Goal: Task Accomplishment & Management: Manage account settings

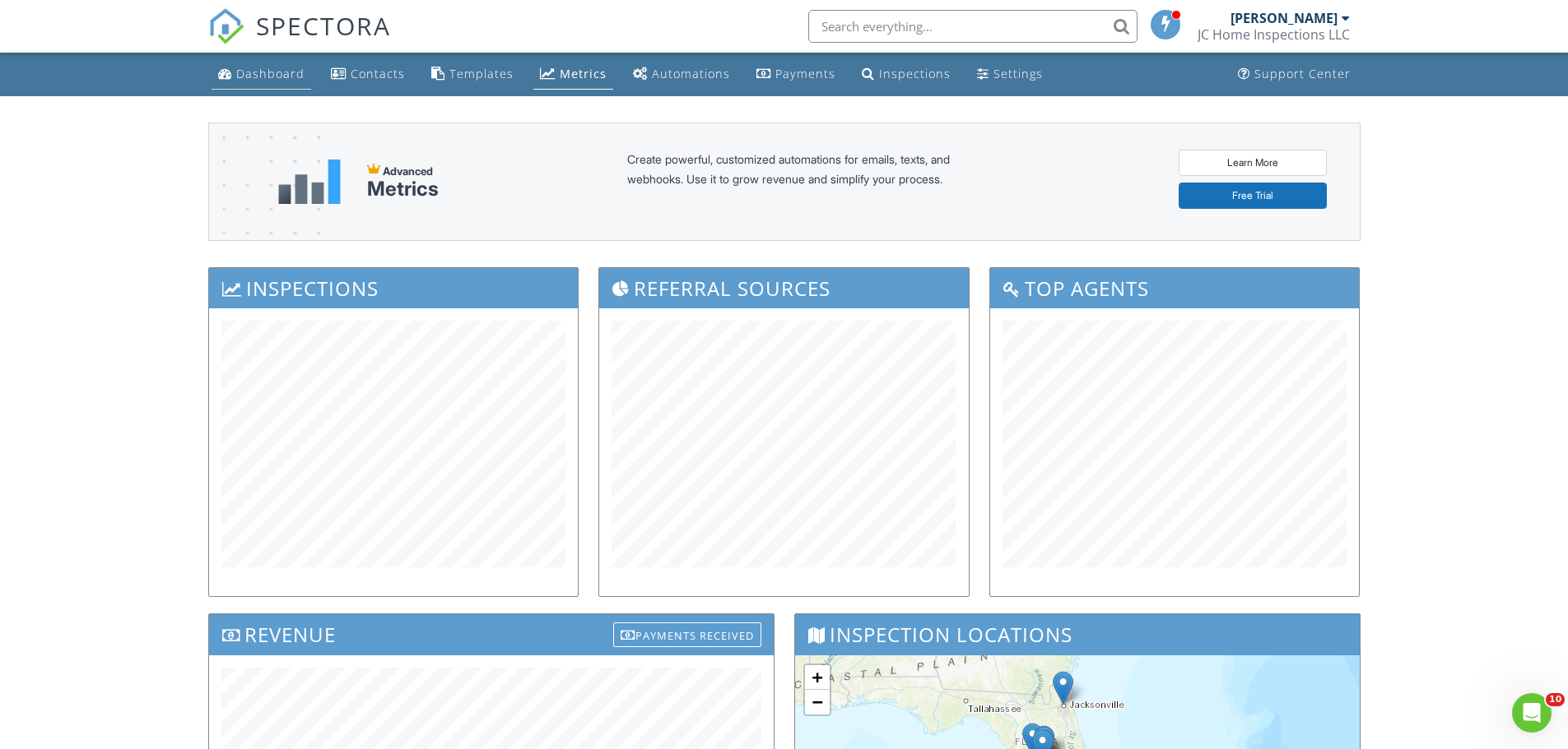
click at [264, 78] on div "Dashboard" at bounding box center [270, 74] width 68 height 15
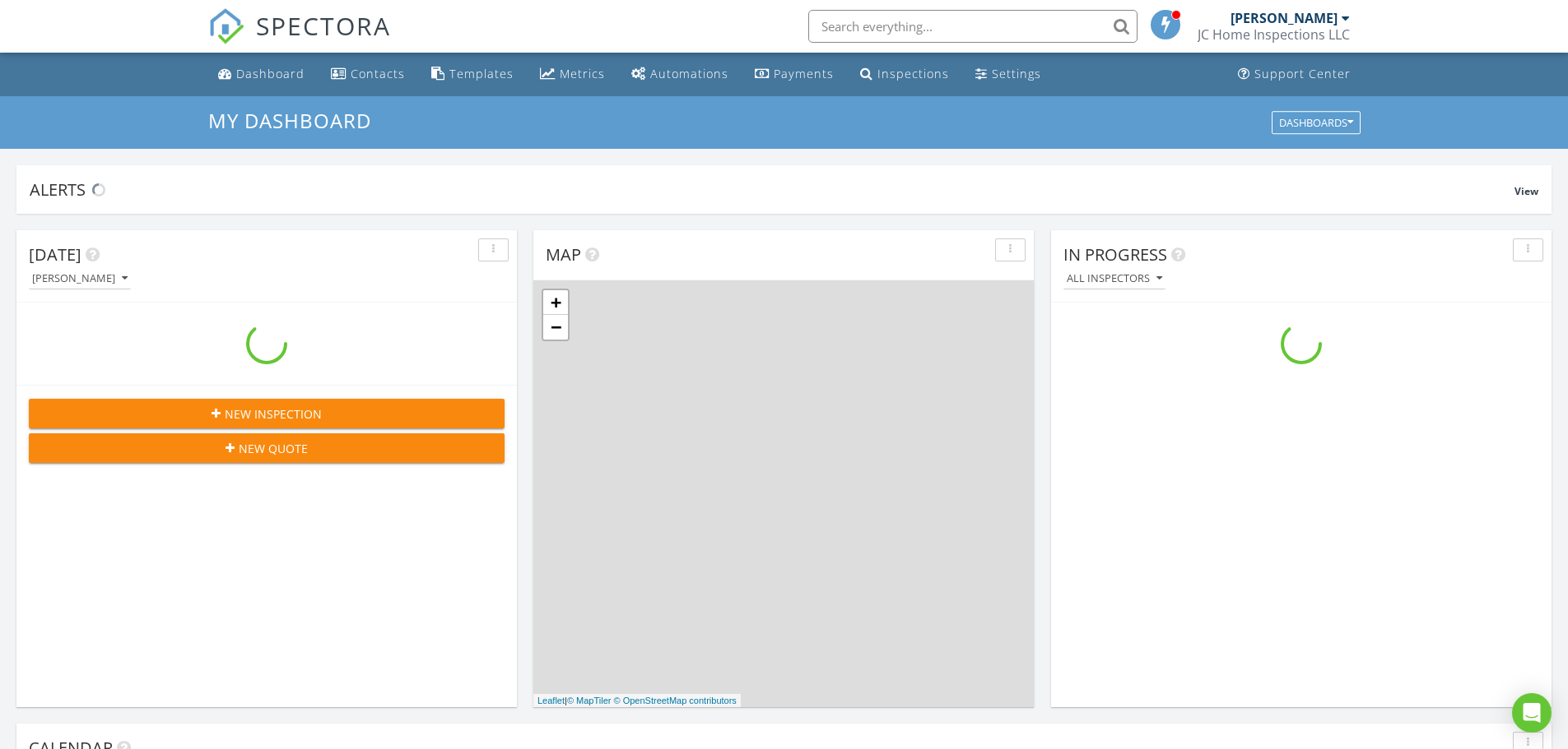
scroll to position [1523, 1594]
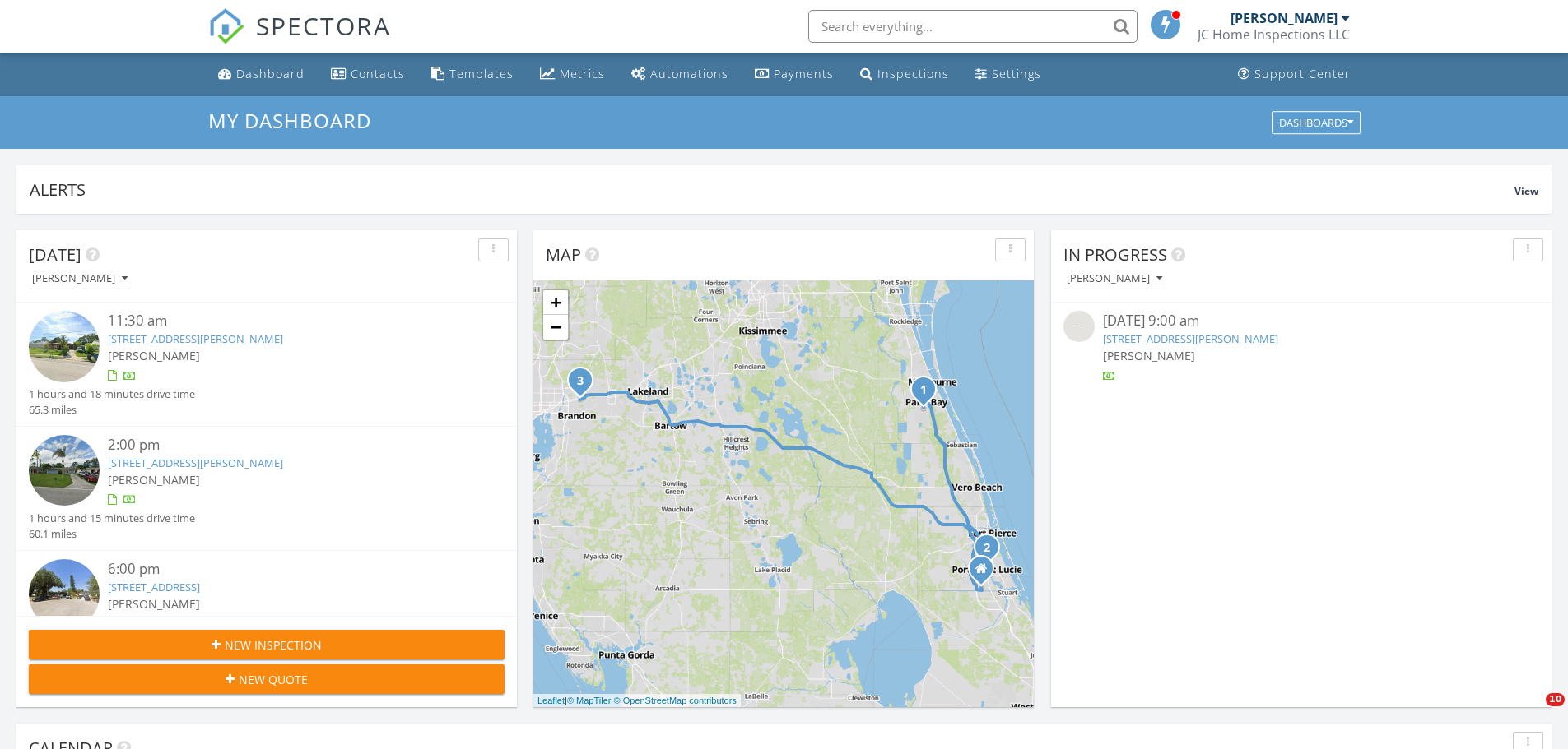
click at [261, 339] on link "2480 Emerson Dr SE, Palm Bay, FL 32909" at bounding box center [195, 338] width 175 height 14
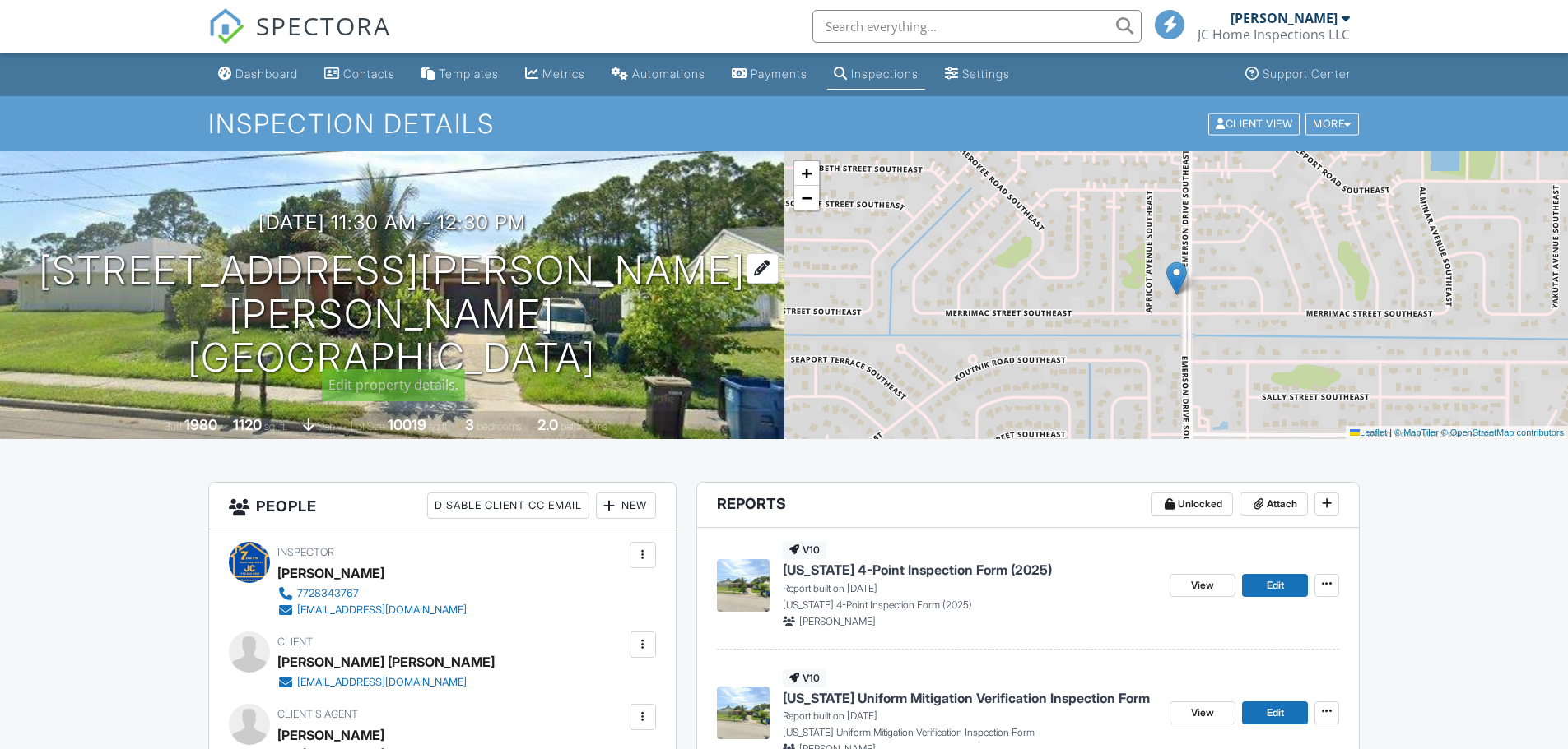
drag, startPoint x: 610, startPoint y: 347, endPoint x: 600, endPoint y: 302, distance: 46.1
click at [405, 296] on div "08/28/2025 11:30 am - 12:30 pm 2480 Emerson Dr SE Palm Bay, FL 32909" at bounding box center [392, 295] width 784 height 168
click at [610, 348] on div "08/28/2025 11:30 am - 12:30 pm 2480 Emerson Dr SE Palm Bay, FL 32909" at bounding box center [392, 295] width 784 height 168
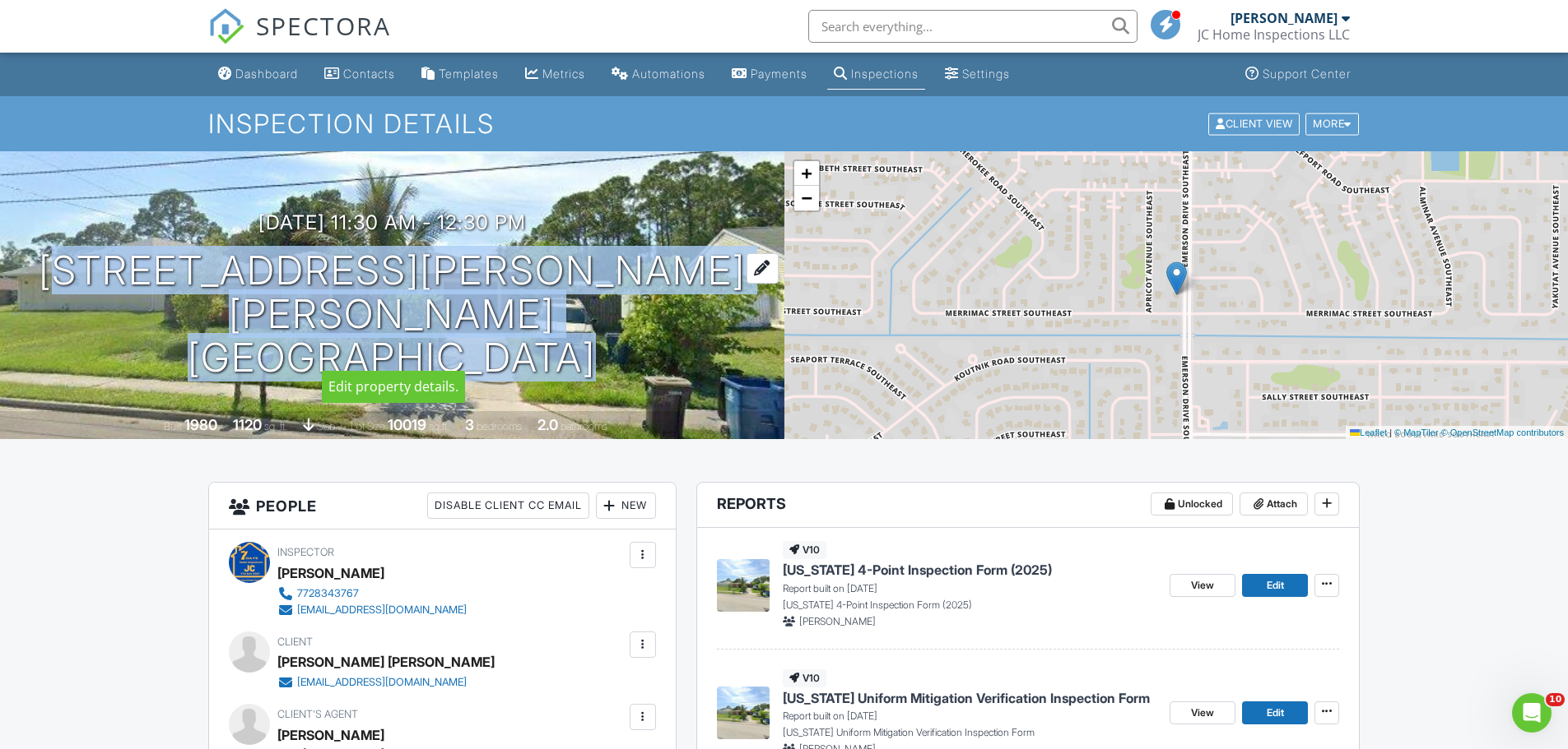
drag, startPoint x: 611, startPoint y: 348, endPoint x: 226, endPoint y: 296, distance: 388.5
click at [188, 299] on div "08/28/2025 11:30 am - 12:30 pm 2480 Emerson Dr SE Palm Bay, FL 32909" at bounding box center [392, 295] width 784 height 168
copy div "2480 Emerson Dr SE Palm Bay, FL 32909"
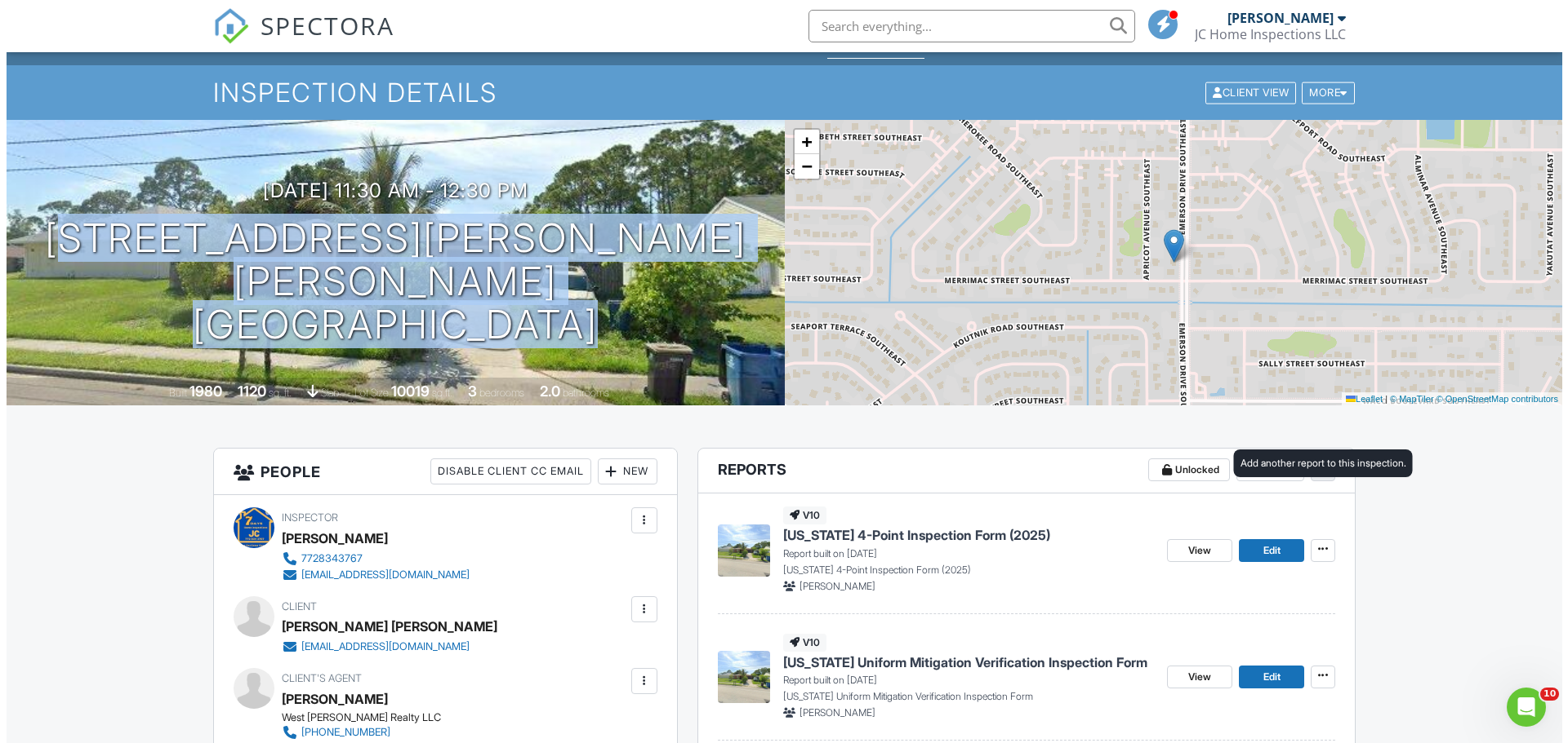
scroll to position [82, 0]
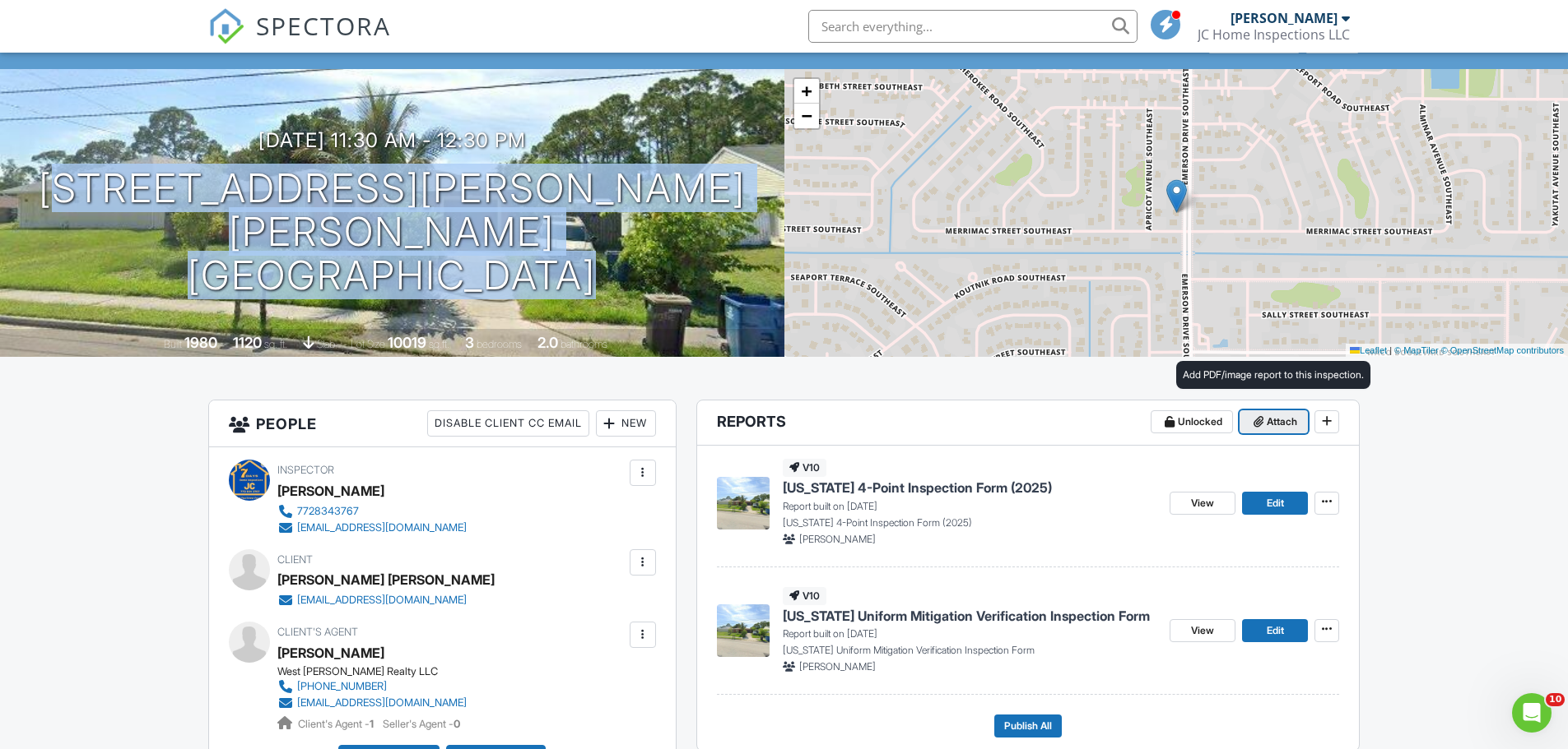
click at [1273, 423] on span "Attach" at bounding box center [1282, 422] width 31 height 16
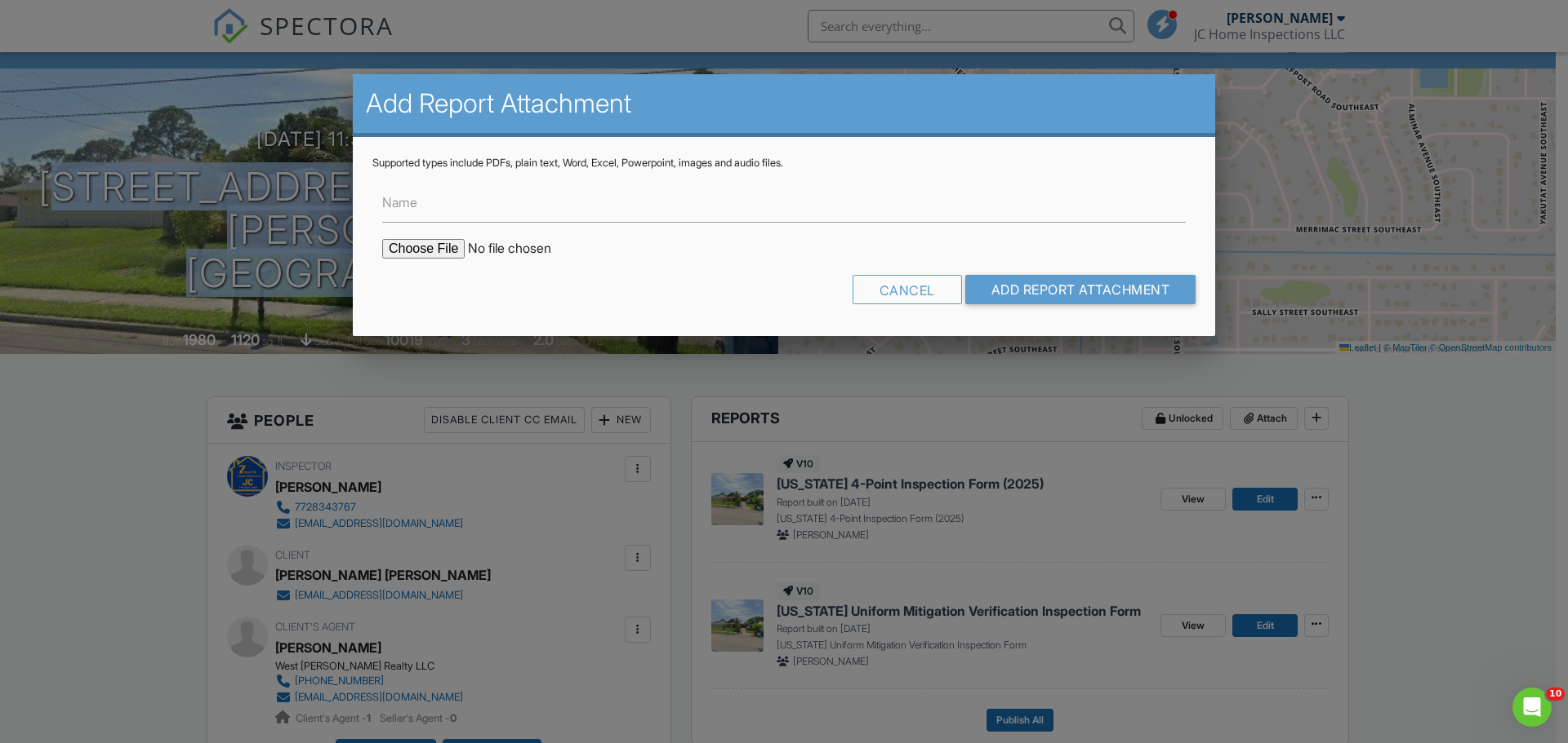
click at [426, 252] on input "file" at bounding box center [520, 249] width 277 height 20
type input "C:\fakepath\BuildFaxReport_20250828091414525616-1FHNHZ-766206614.pdf"
click at [1114, 293] on input "Add Report Attachment" at bounding box center [1081, 290] width 231 height 30
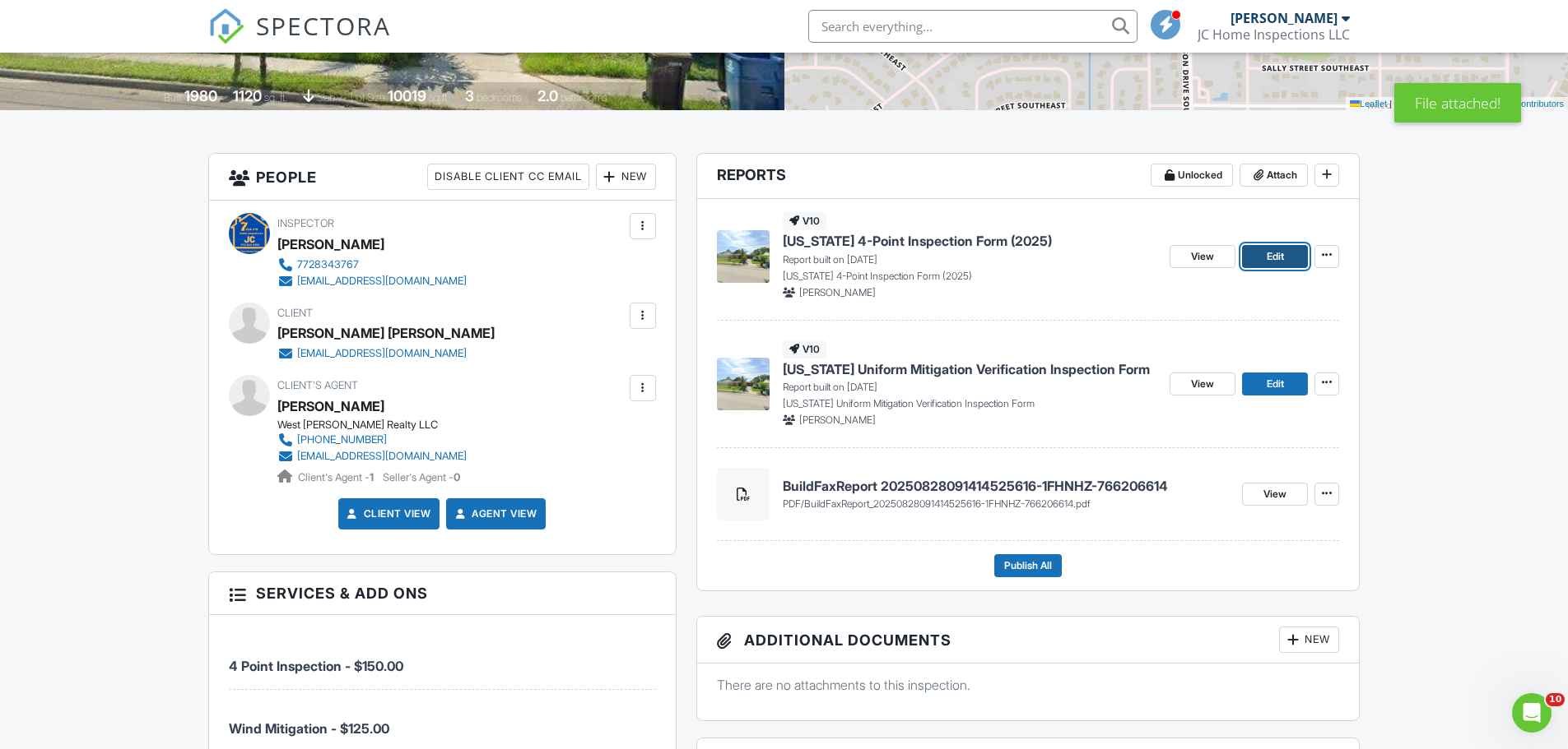
click at [1288, 254] on link "Edit" at bounding box center [1275, 256] width 66 height 23
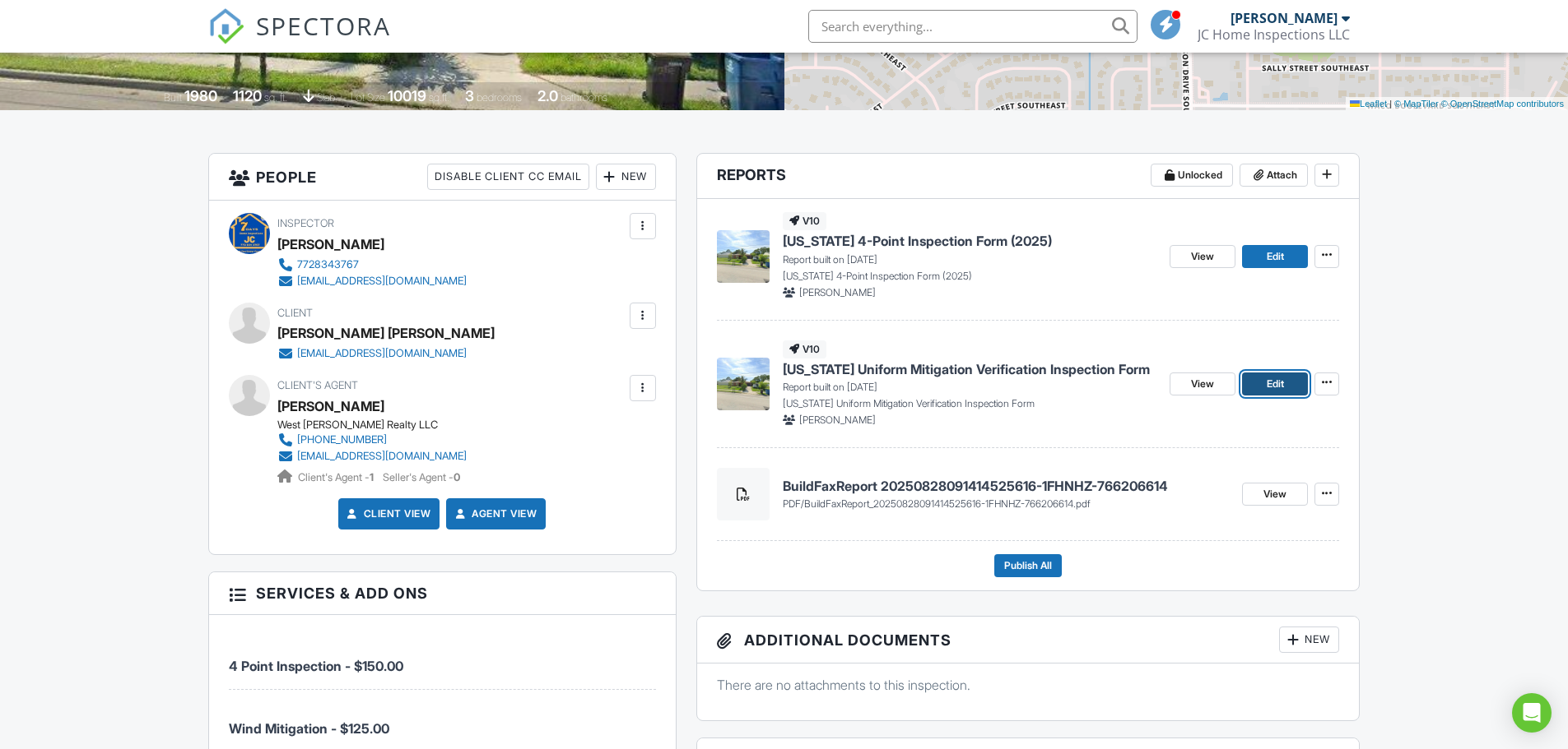
click at [1271, 390] on span "Edit" at bounding box center [1275, 384] width 17 height 16
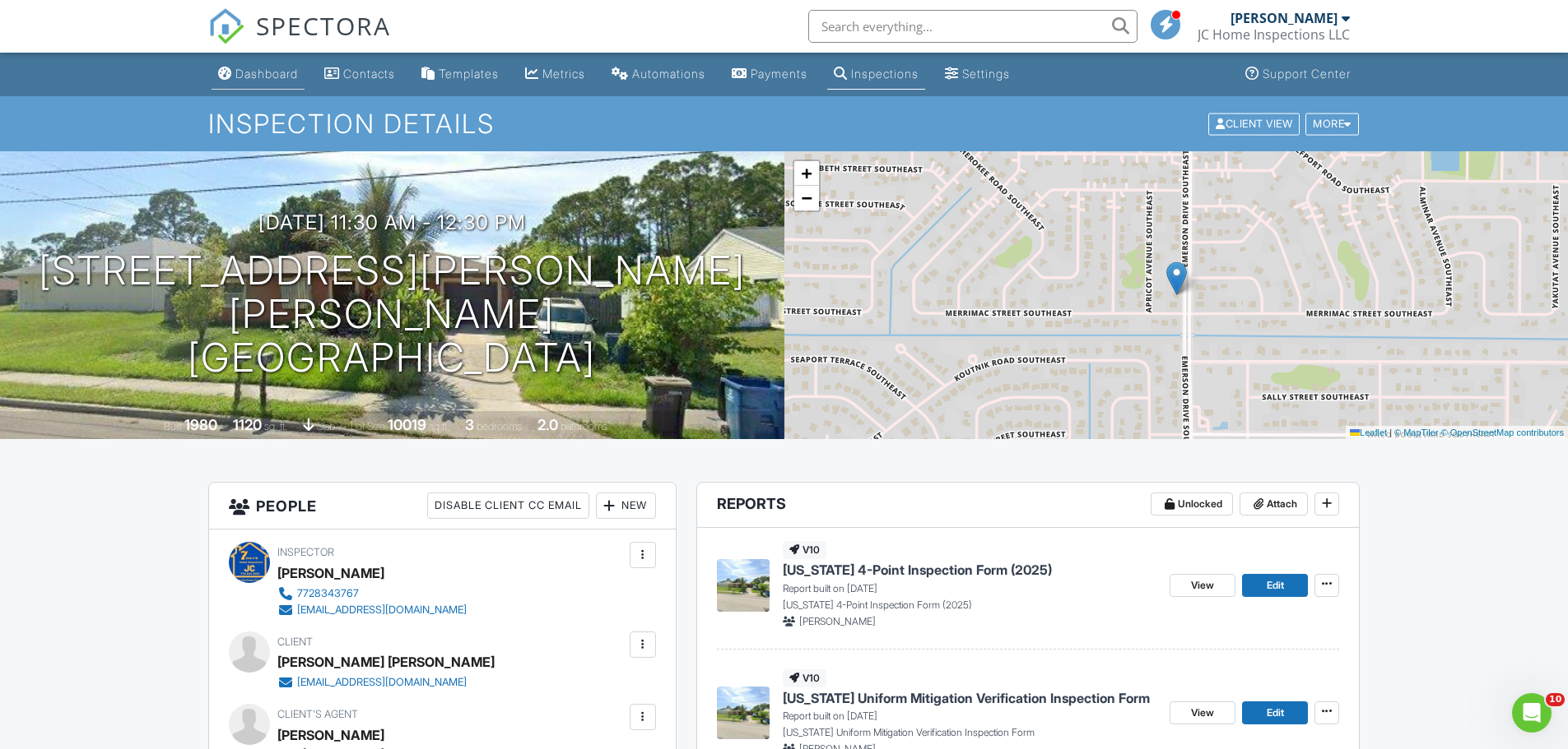
click at [271, 69] on div "Dashboard" at bounding box center [266, 73] width 62 height 14
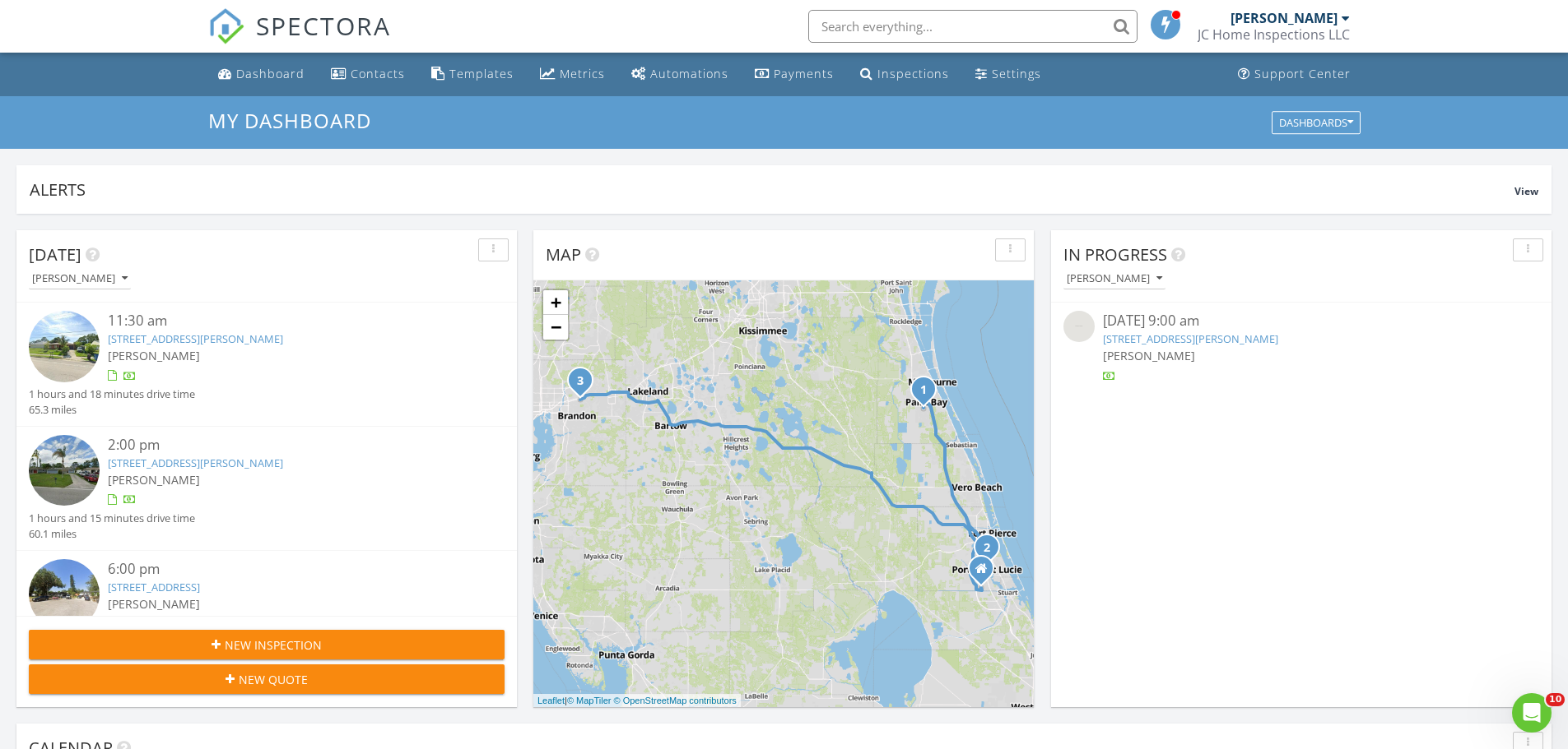
click at [220, 460] on link "131 SW Lakehurst Dr, Port St. Lucie, FL 34983" at bounding box center [195, 463] width 175 height 14
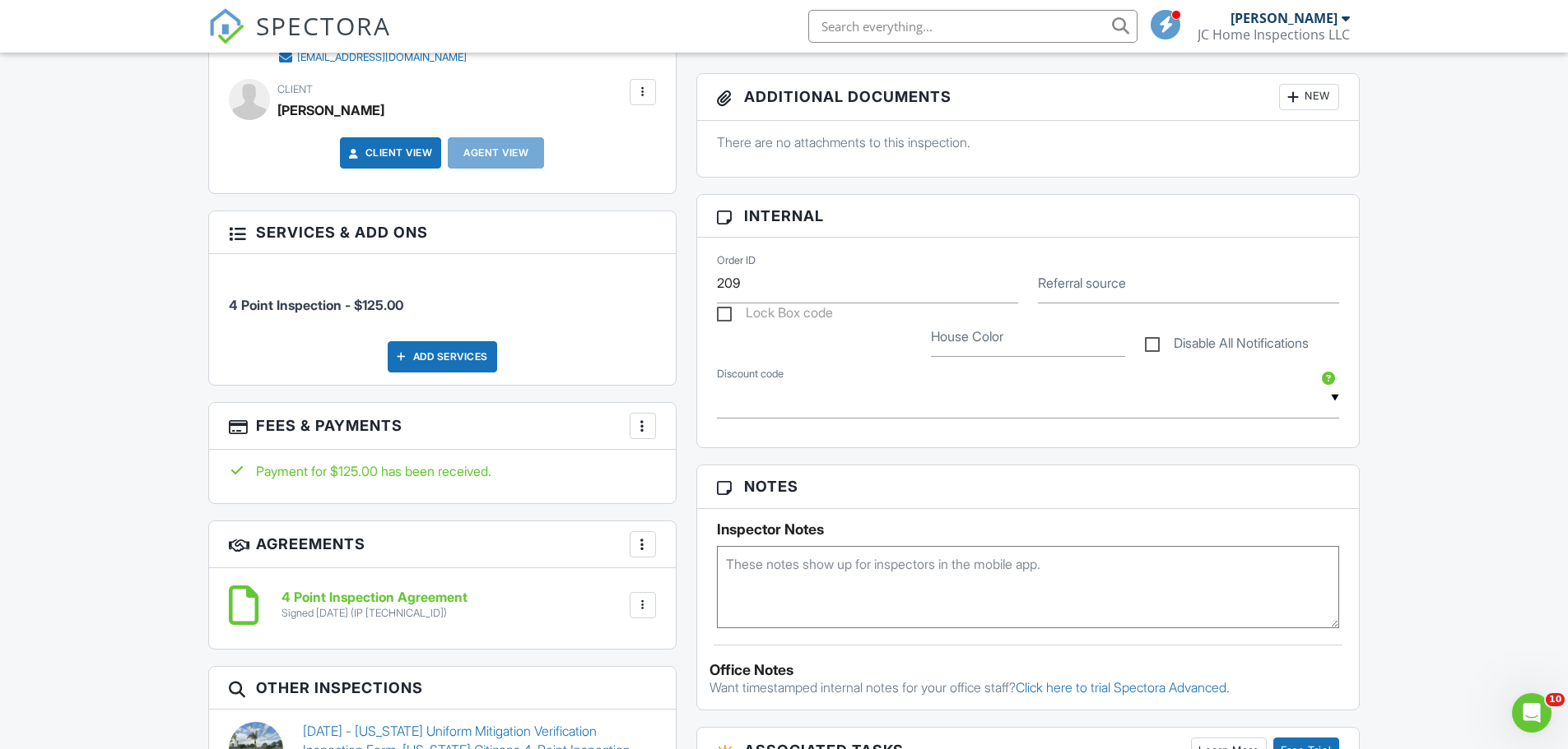
scroll to position [329, 0]
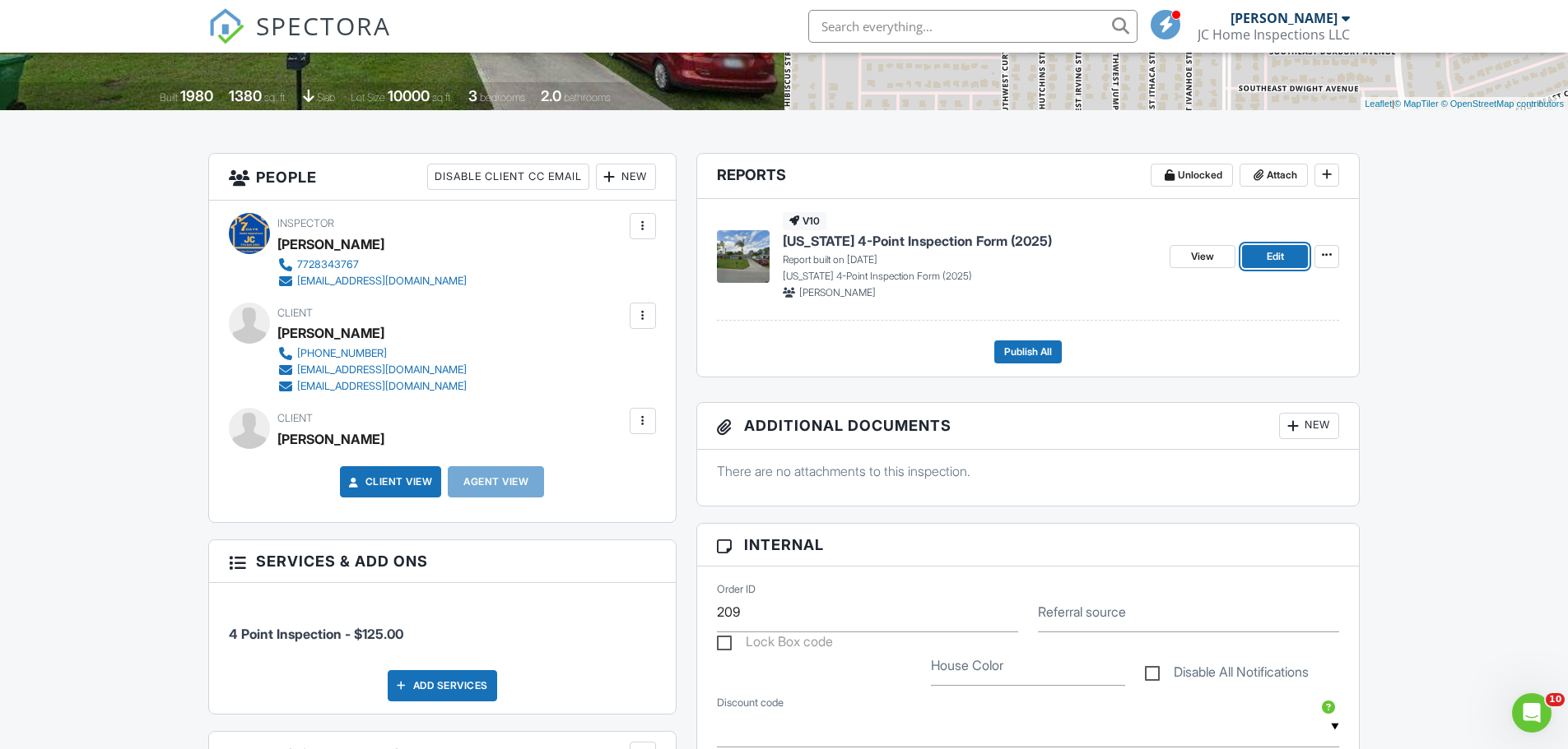
click at [1284, 261] on span "Edit" at bounding box center [1275, 256] width 17 height 16
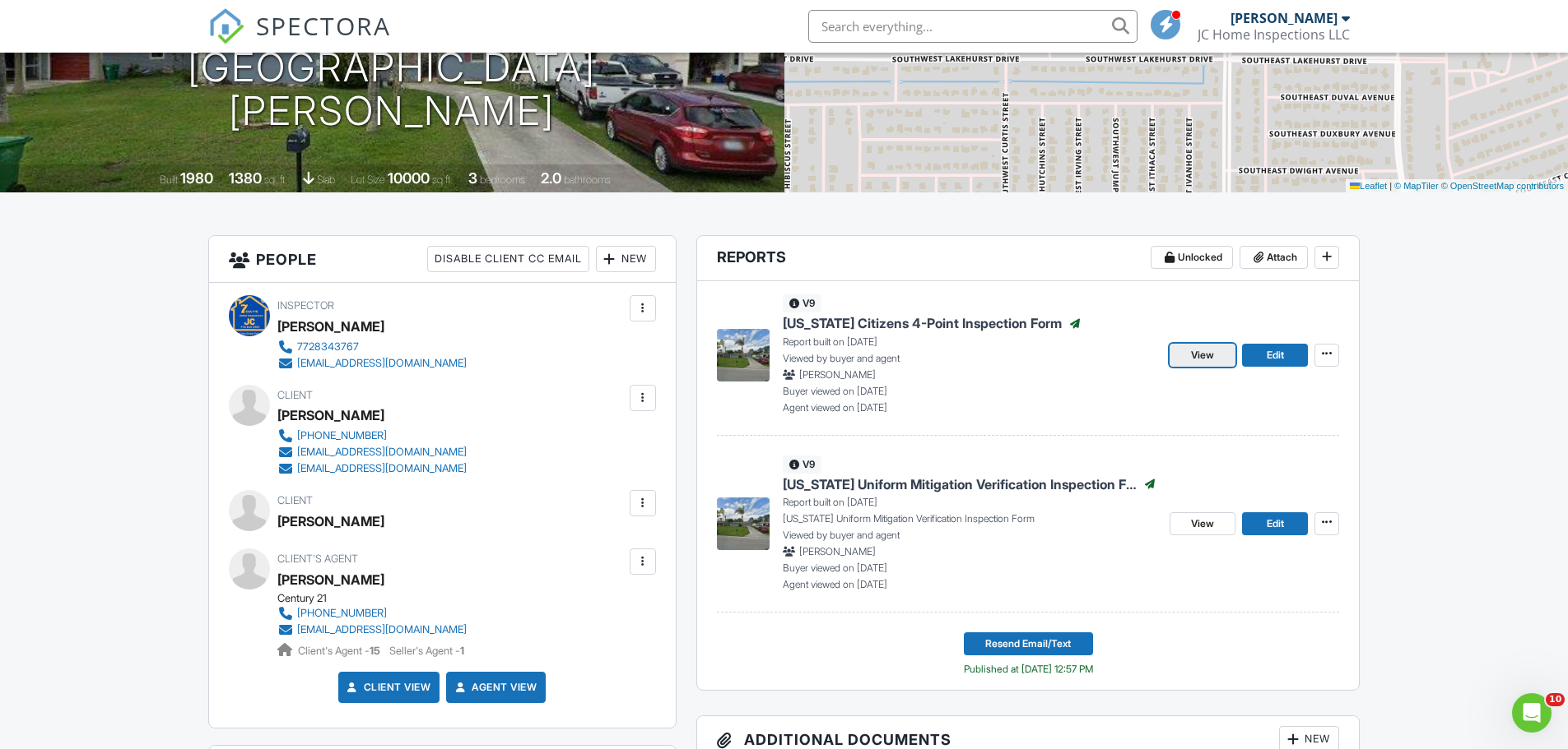
click at [1219, 352] on link "View" at bounding box center [1202, 355] width 66 height 23
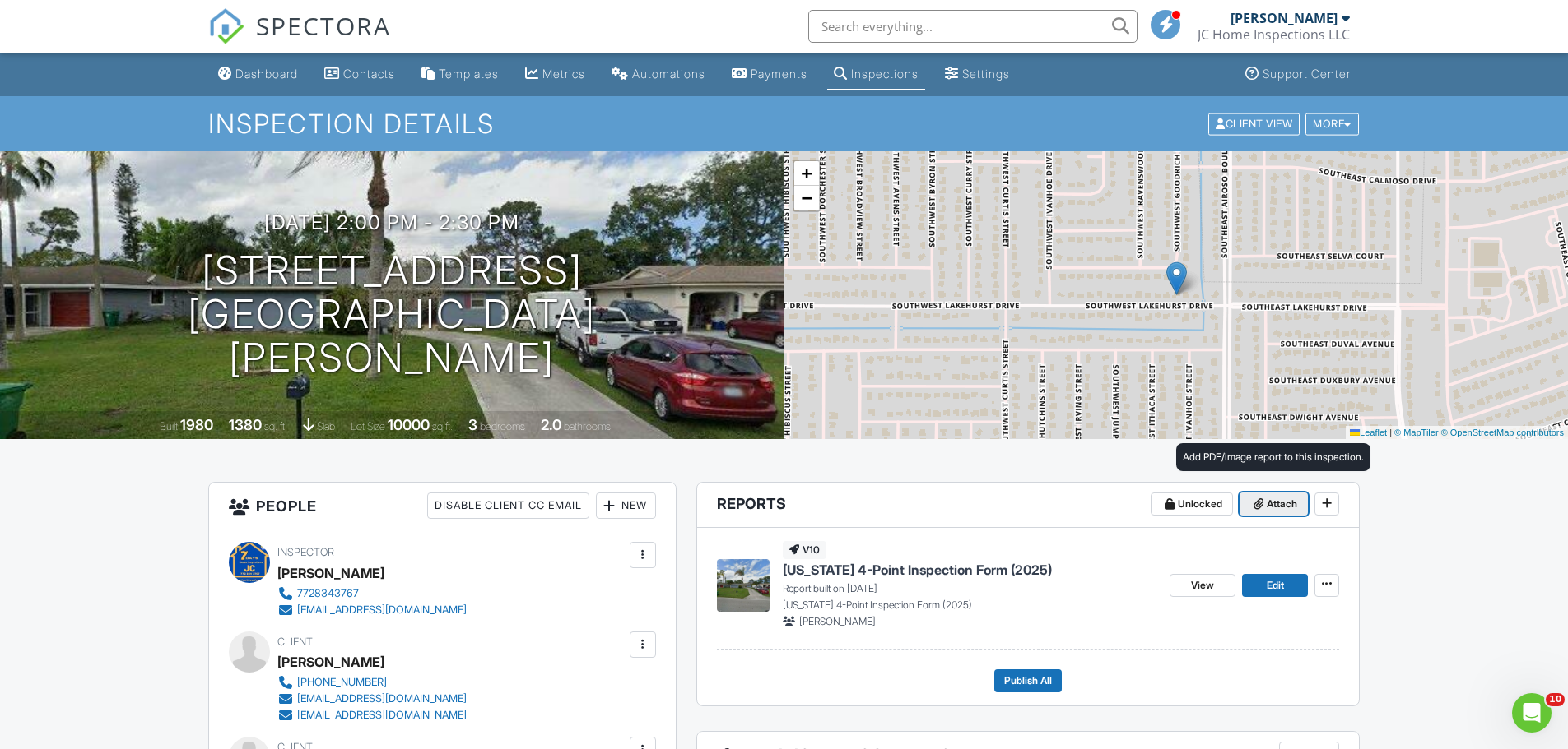
click at [1269, 509] on span "Attach" at bounding box center [1282, 504] width 31 height 16
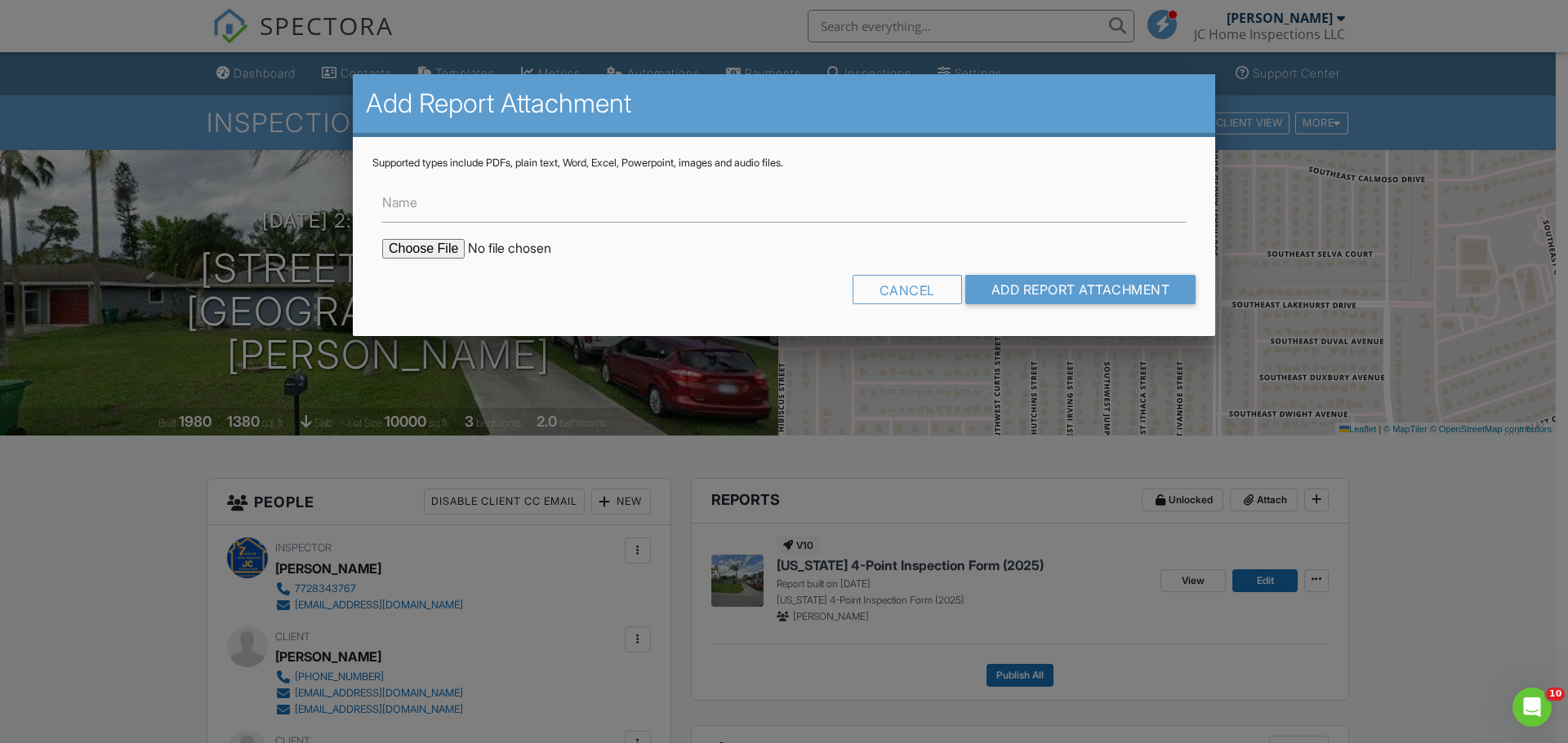
click at [417, 251] on input "file" at bounding box center [520, 249] width 277 height 20
type input "C:\fakepath\131Property Card.pdf"
click at [1065, 288] on input "Add Report Attachment" at bounding box center [1081, 290] width 231 height 30
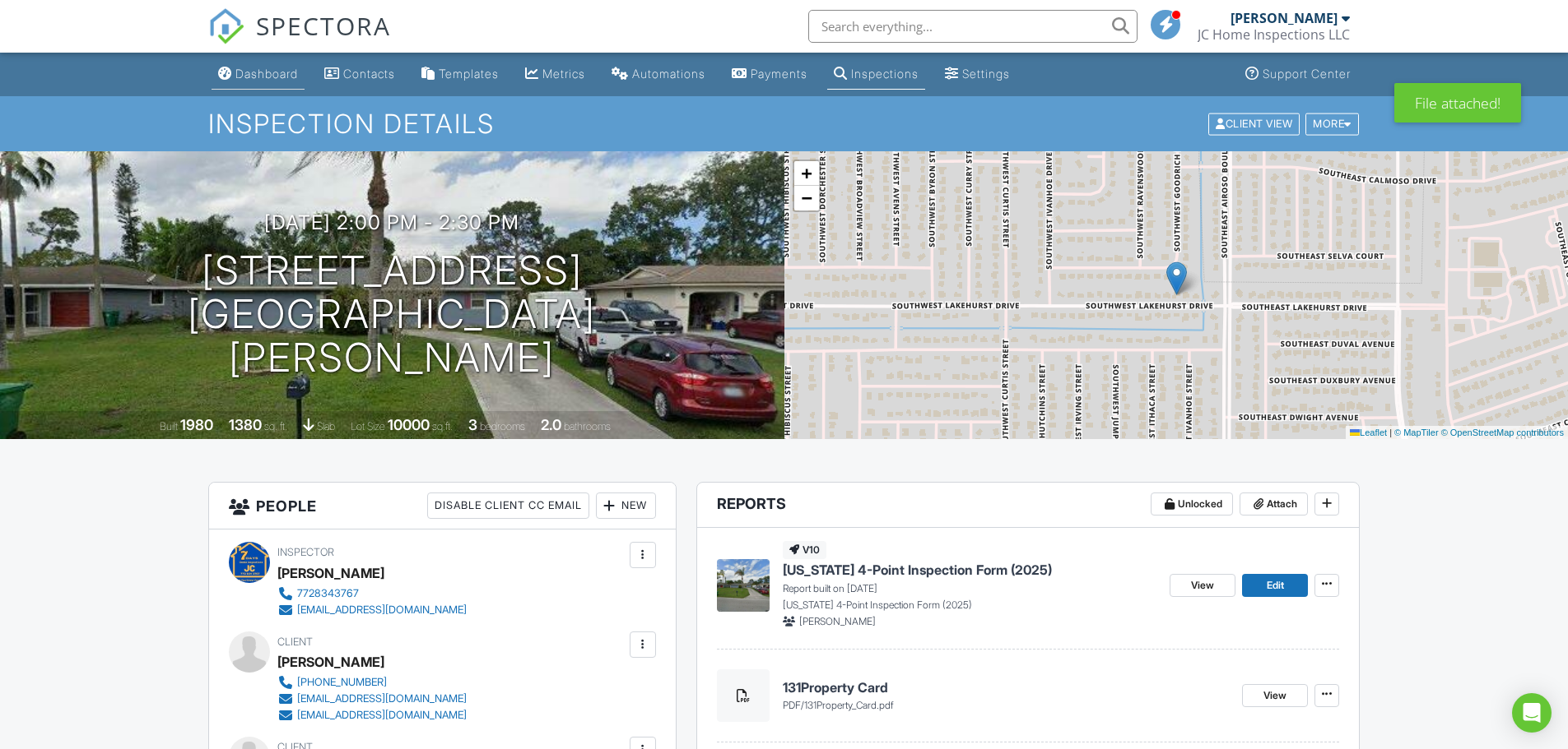
click at [252, 78] on div "Dashboard" at bounding box center [266, 73] width 62 height 14
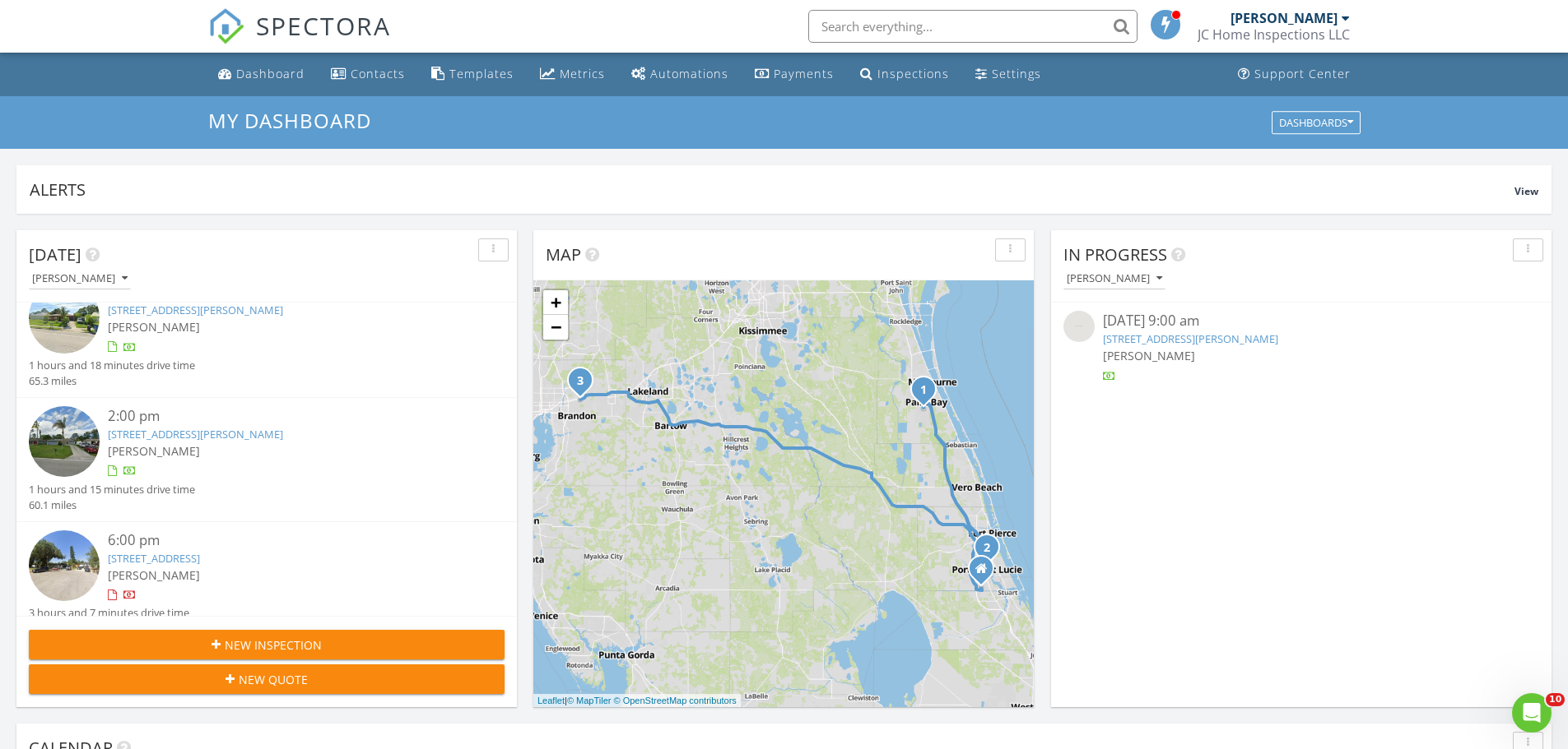
scroll to position [53, 0]
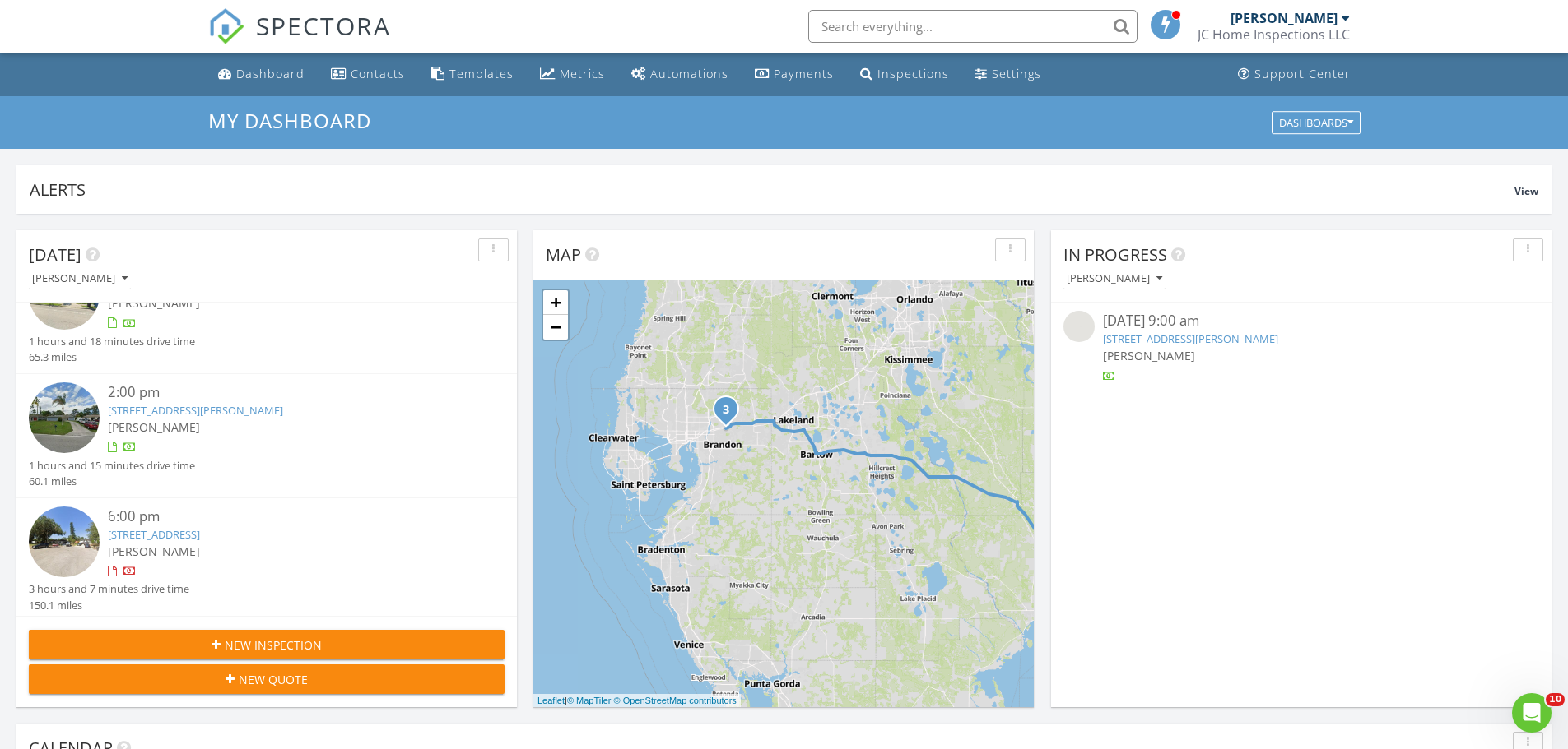
drag, startPoint x: 609, startPoint y: 501, endPoint x: 757, endPoint y: 529, distance: 150.6
click at [757, 529] on div "1 2 3 + − I 95, Emerson Drive Southeast, Emerson Drive Southeast, I 95, Florida…" at bounding box center [783, 494] width 501 height 427
click at [149, 530] on link "701 Queens Ct, Seffner, FL 33584" at bounding box center [154, 534] width 92 height 14
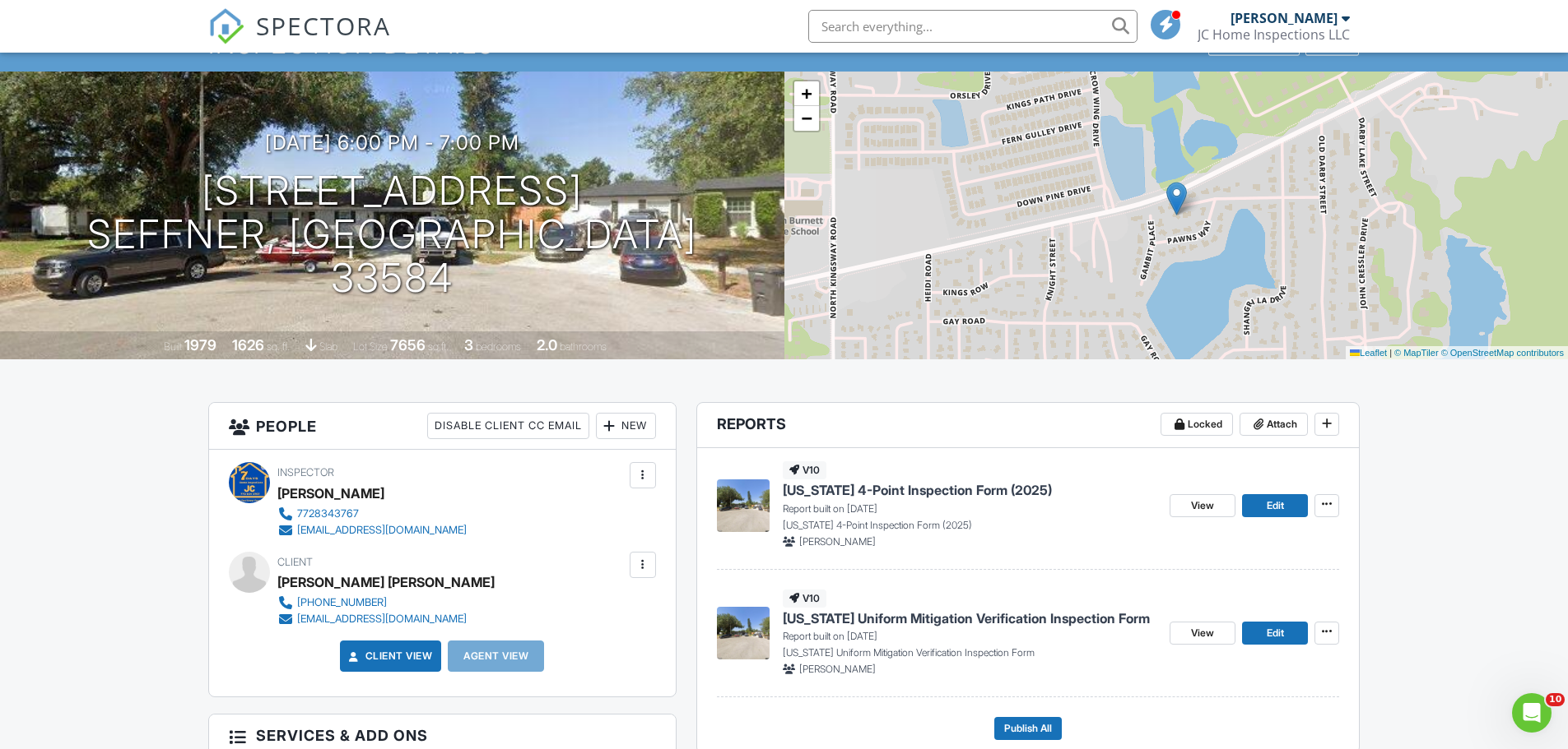
scroll to position [247, 0]
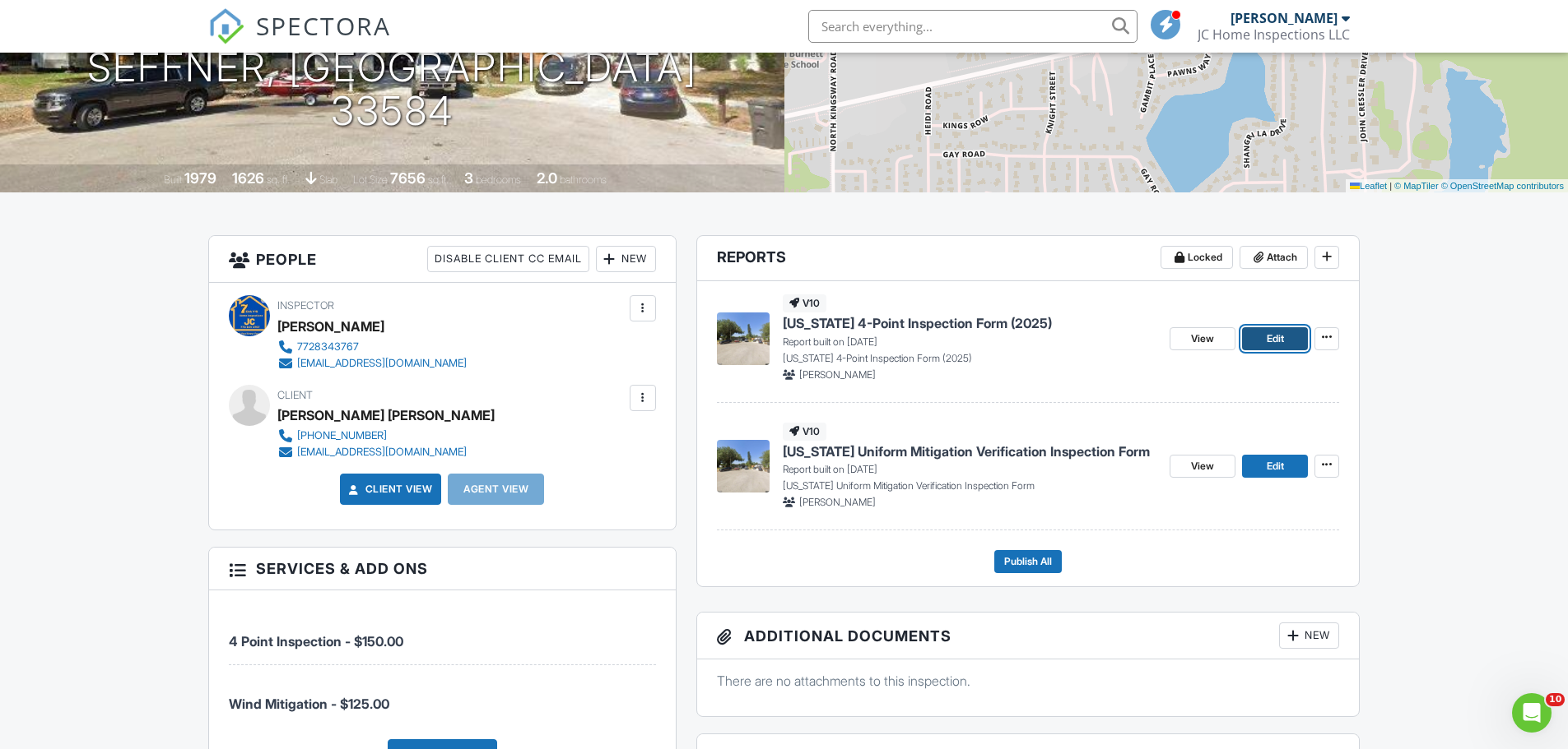
click at [1279, 342] on span "Edit" at bounding box center [1275, 338] width 17 height 16
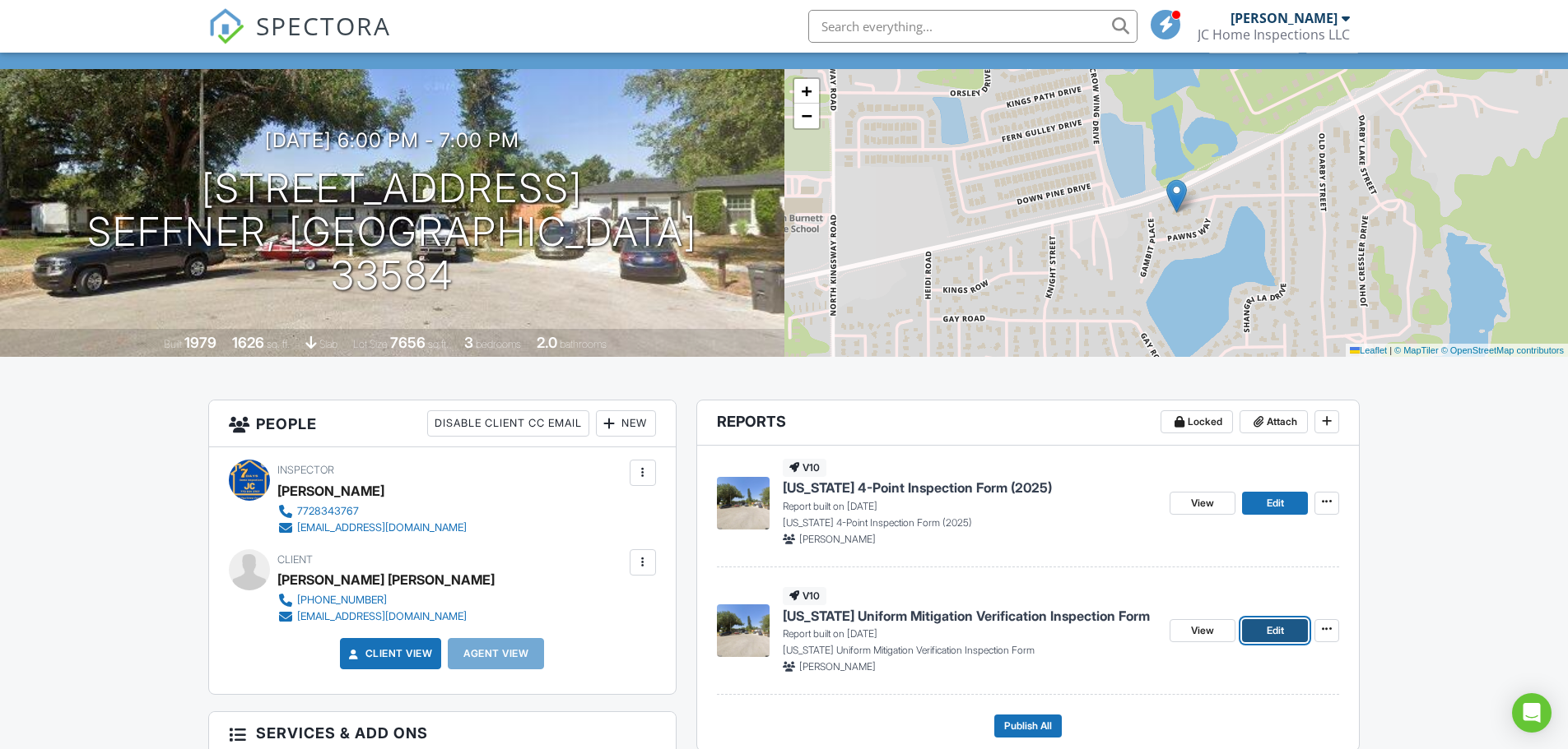
click at [1280, 632] on span "Edit" at bounding box center [1275, 631] width 17 height 16
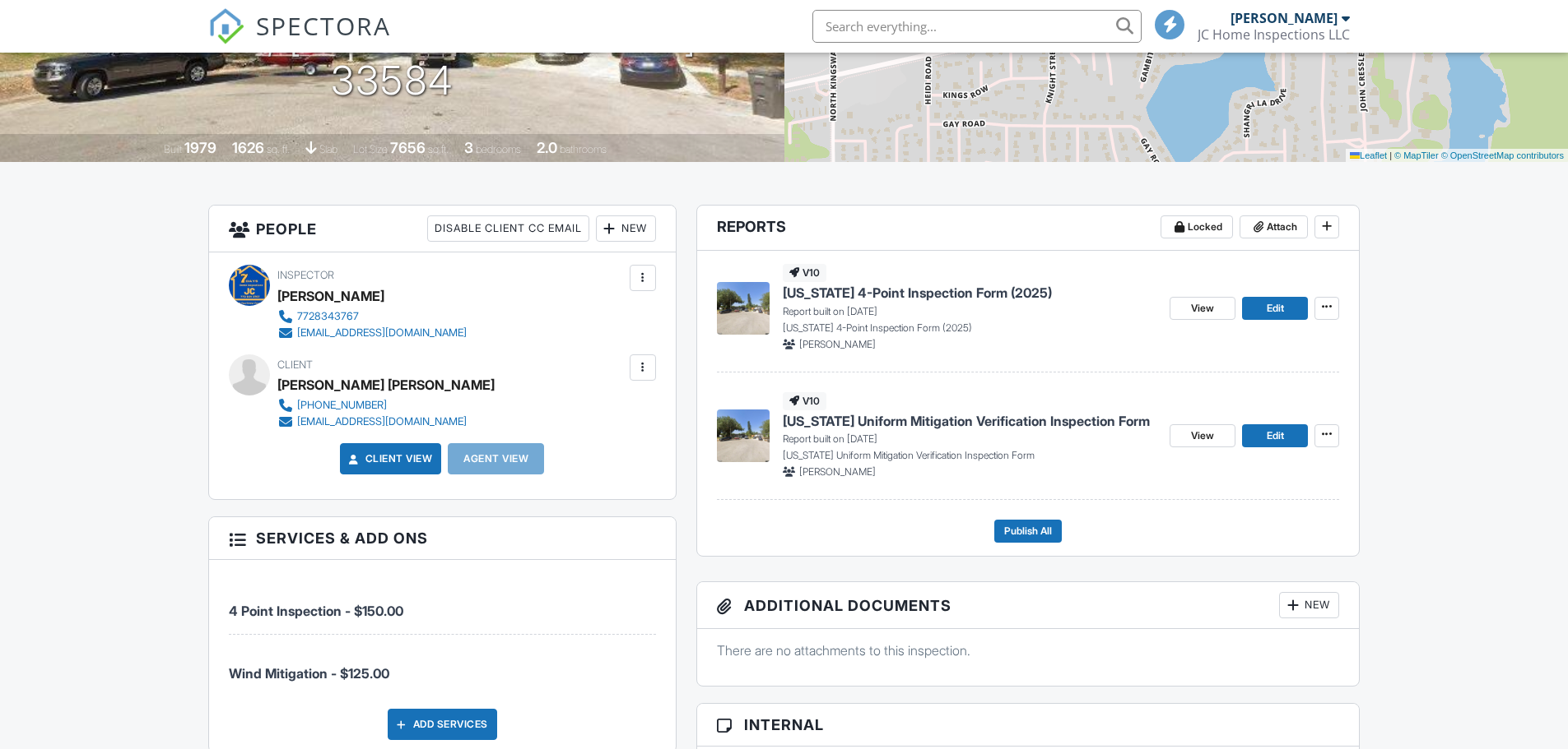
scroll to position [329, 0]
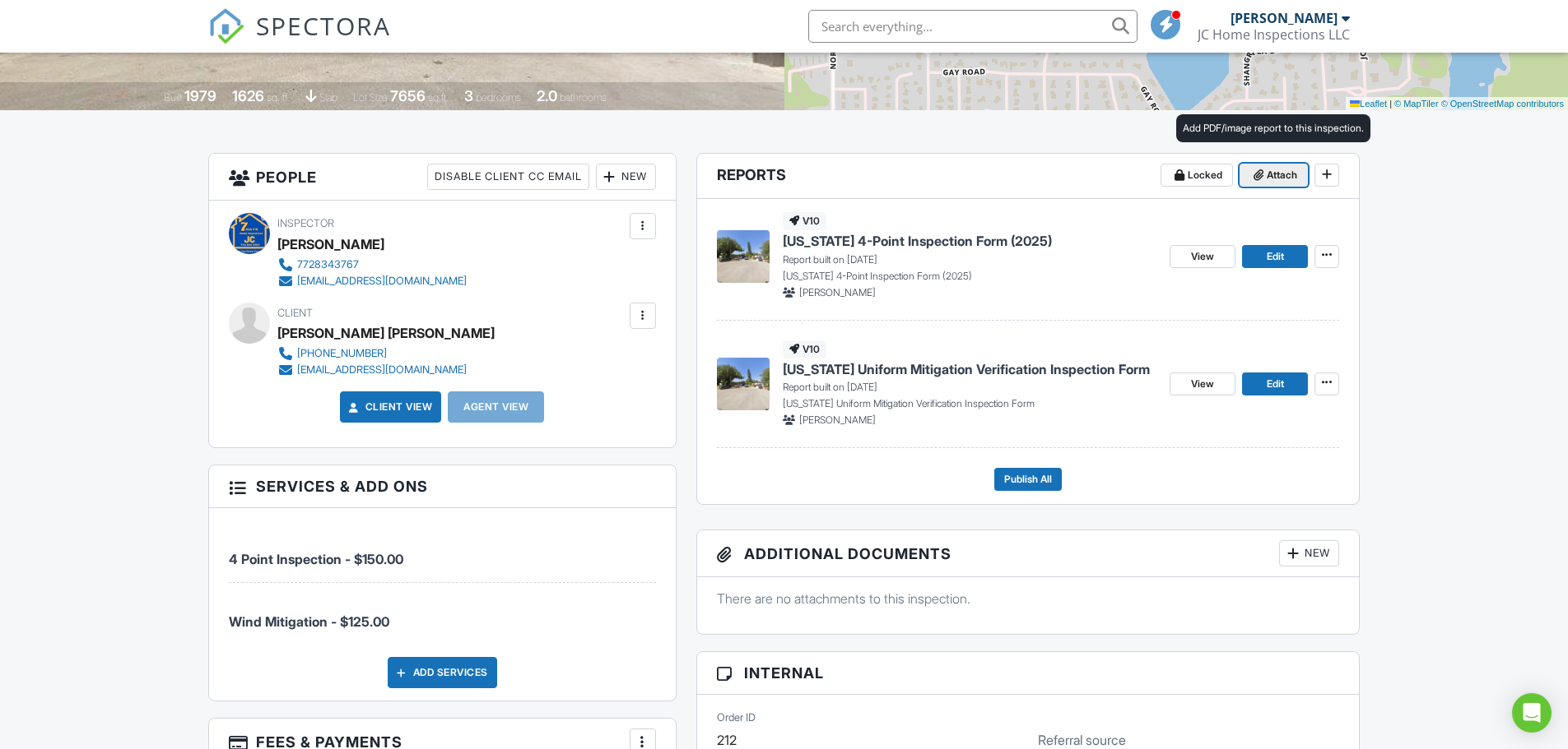
click at [1274, 170] on span "Attach" at bounding box center [1282, 175] width 31 height 16
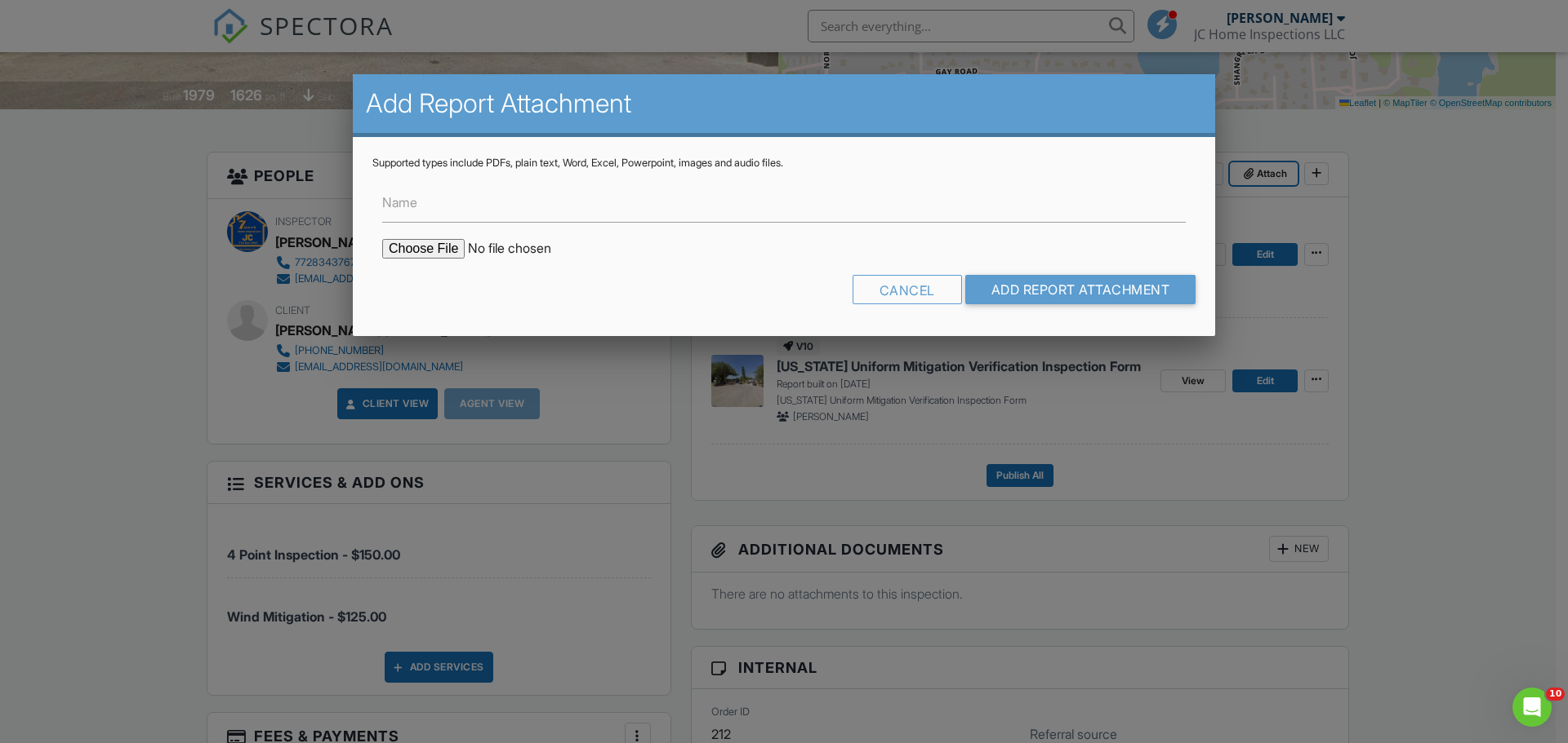
scroll to position [0, 0]
click at [432, 242] on input "file" at bounding box center [520, 249] width 277 height 20
type input "C:\fakepath\701Hillsborough County Property Appraiser _ Property Search.pdf"
click at [1119, 293] on input "Add Report Attachment" at bounding box center [1081, 290] width 231 height 30
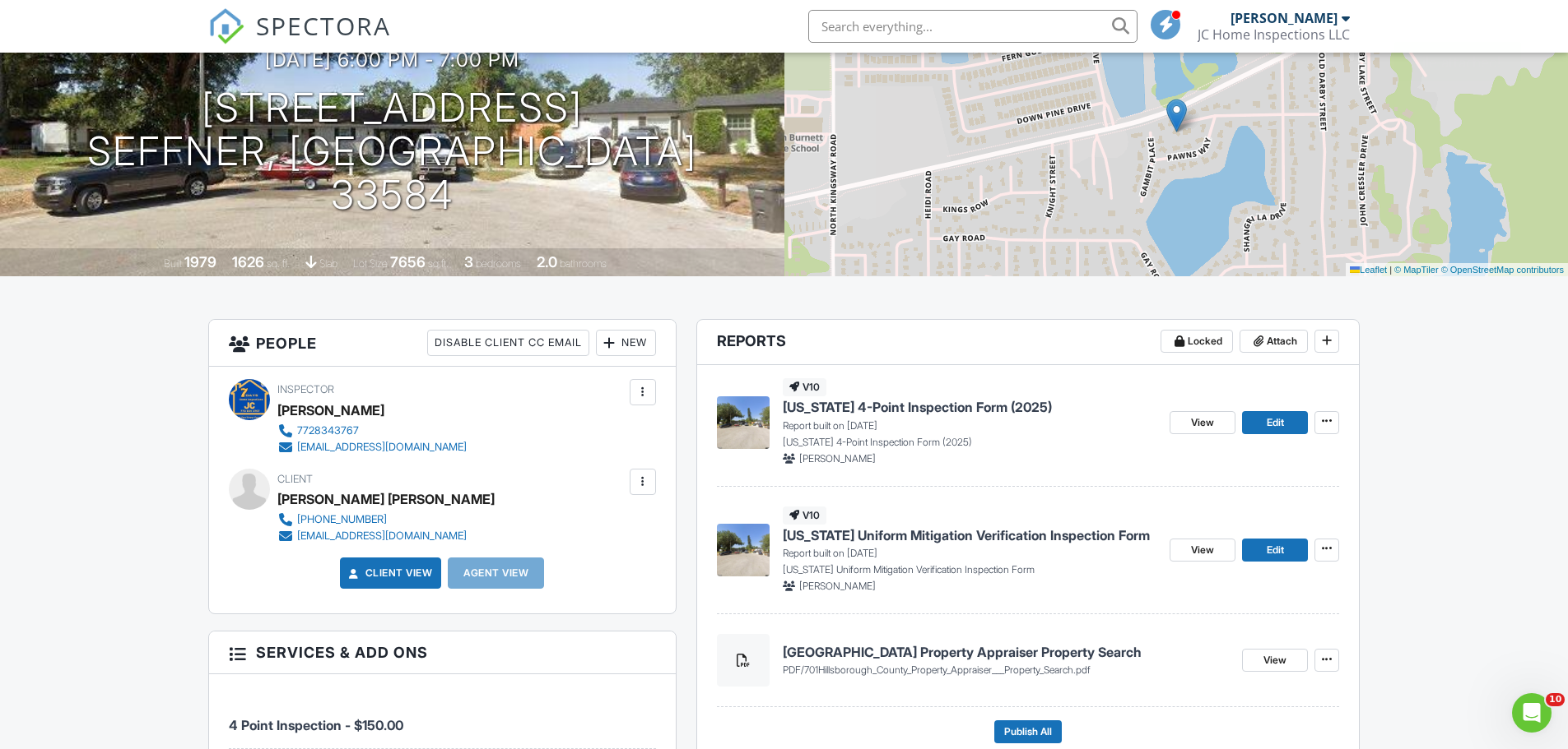
scroll to position [164, 0]
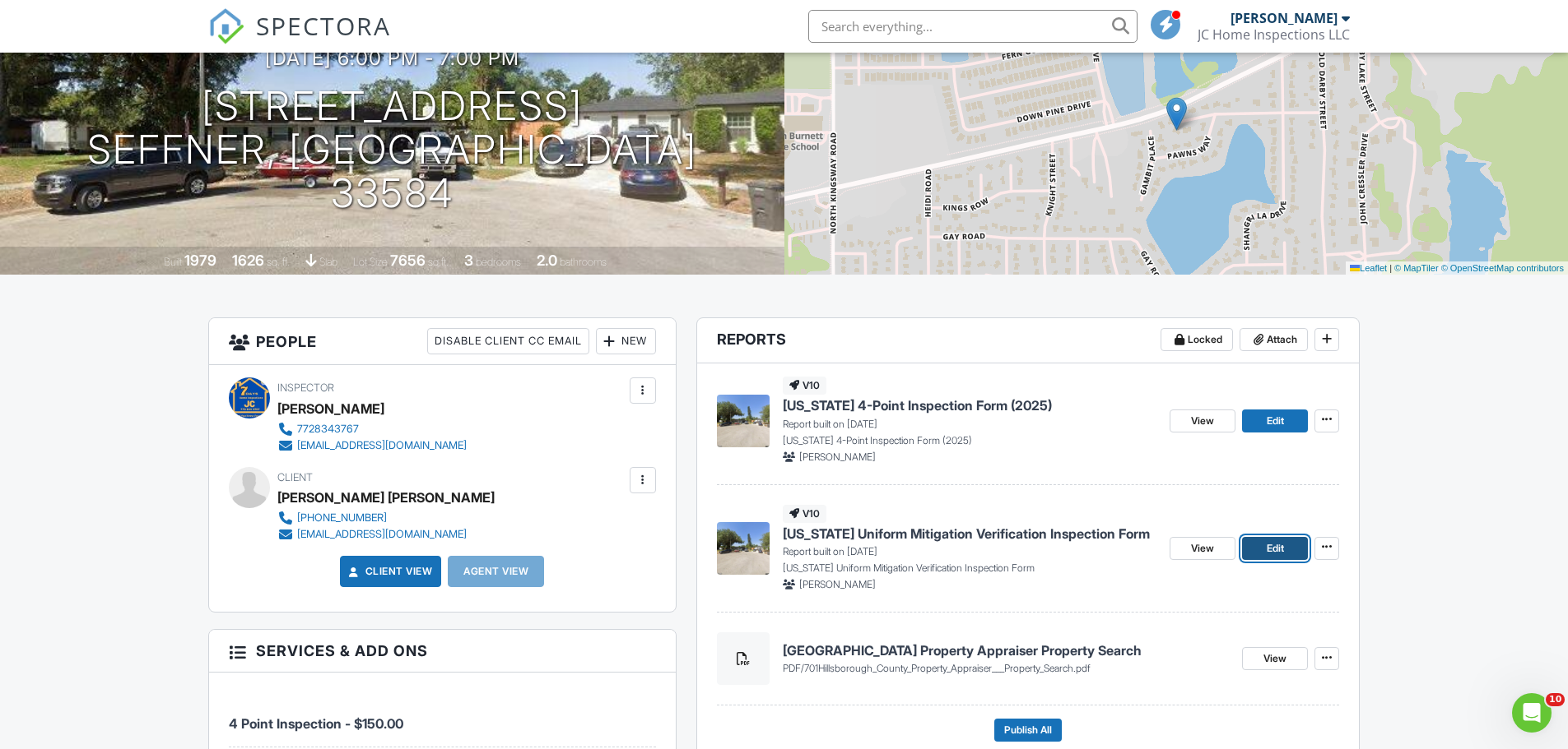
click at [1270, 550] on span "Edit" at bounding box center [1275, 548] width 17 height 16
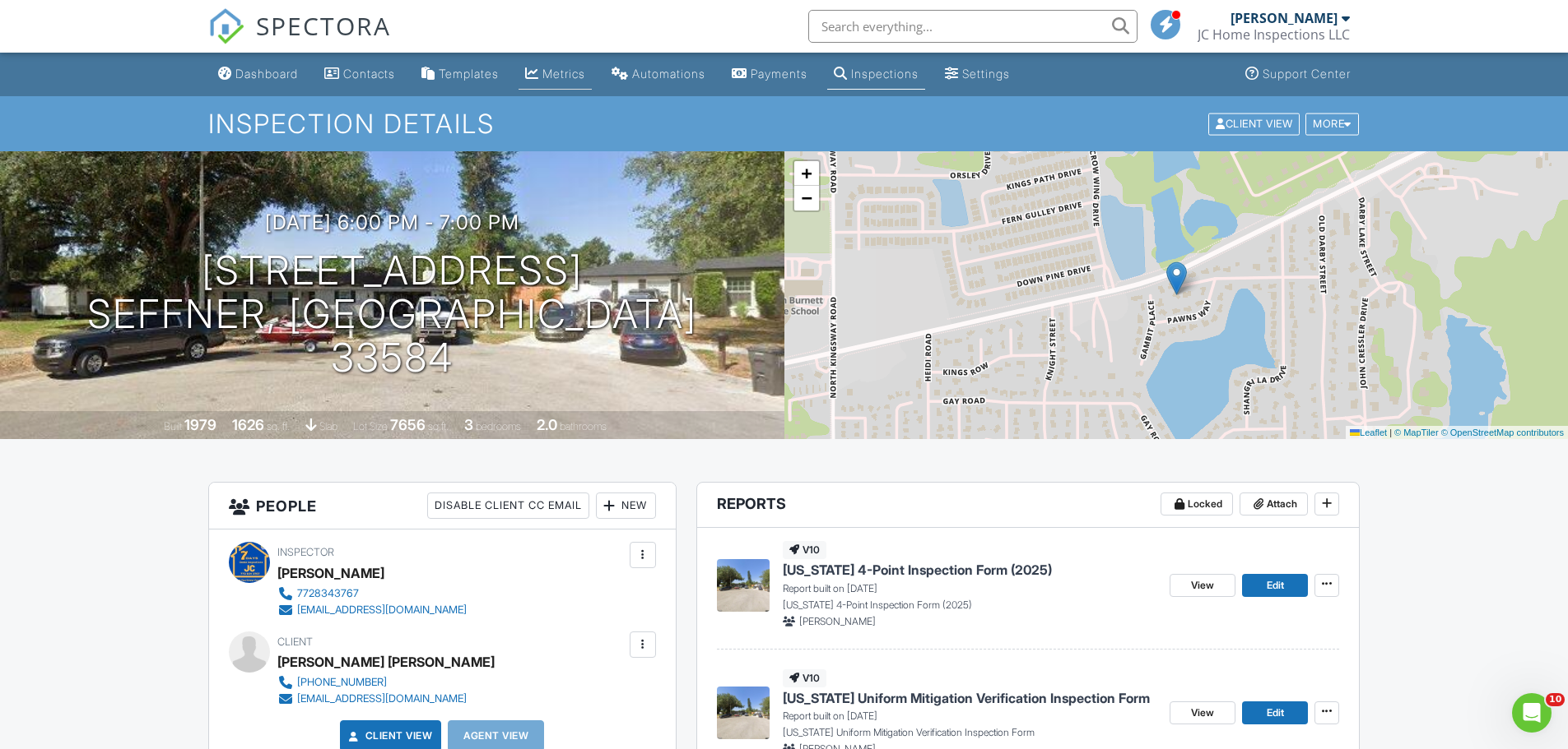
click at [580, 72] on div "Metrics" at bounding box center [564, 73] width 43 height 14
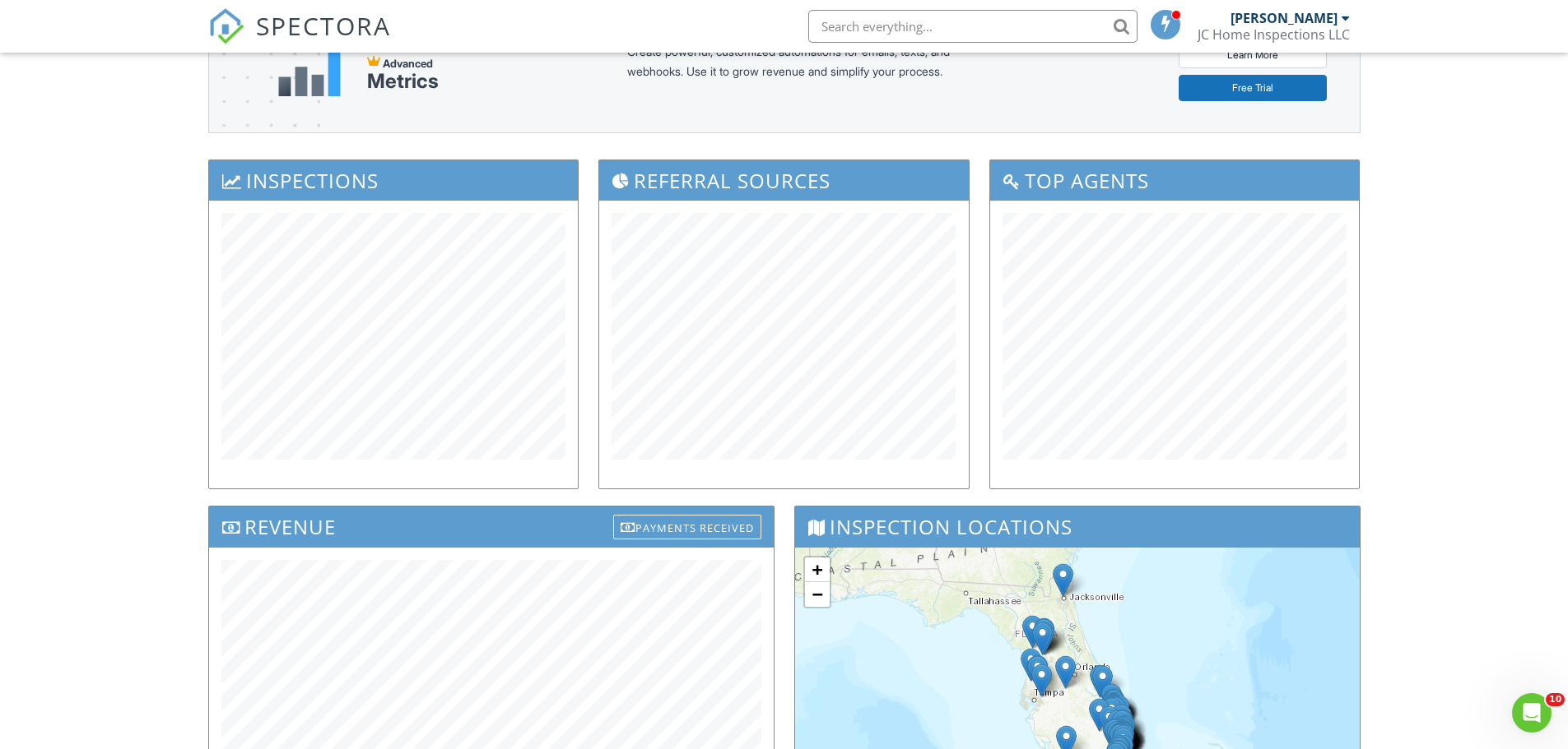
scroll to position [411, 0]
